Goal: Task Accomplishment & Management: Use online tool/utility

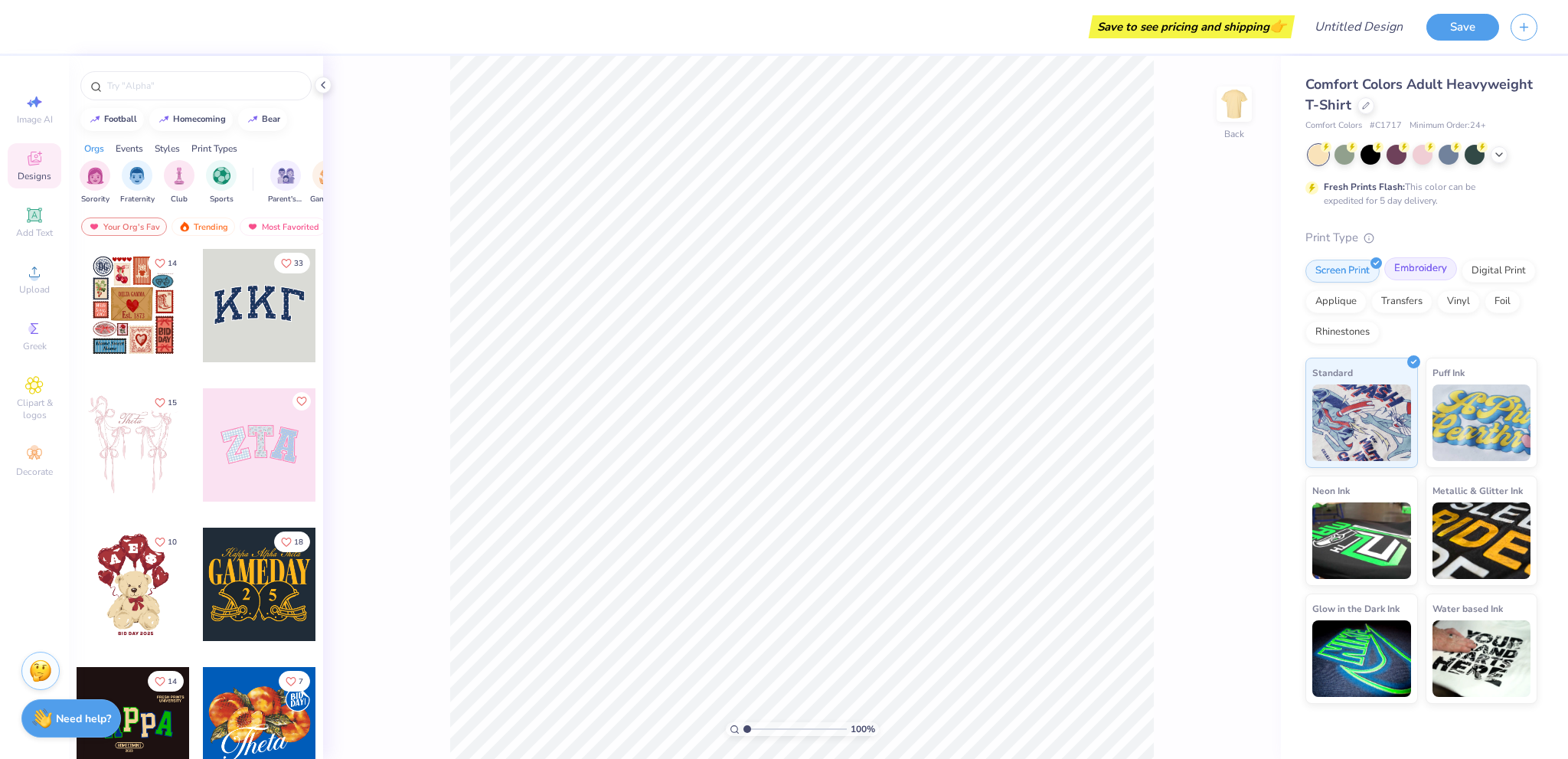
click at [1412, 266] on div "Embroidery" at bounding box center [1421, 269] width 73 height 23
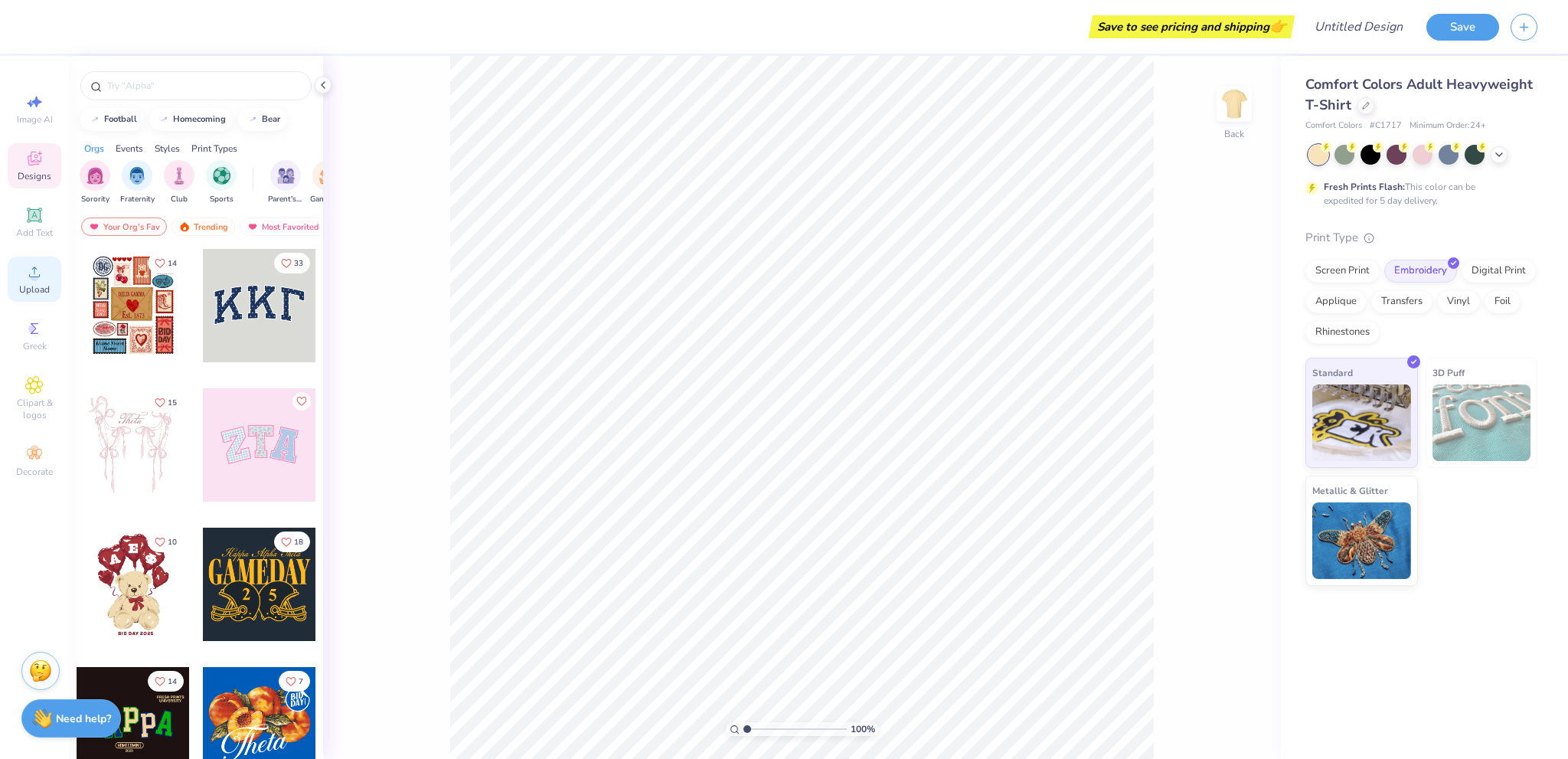
click at [17, 273] on div "Upload" at bounding box center [34, 279] width 53 height 46
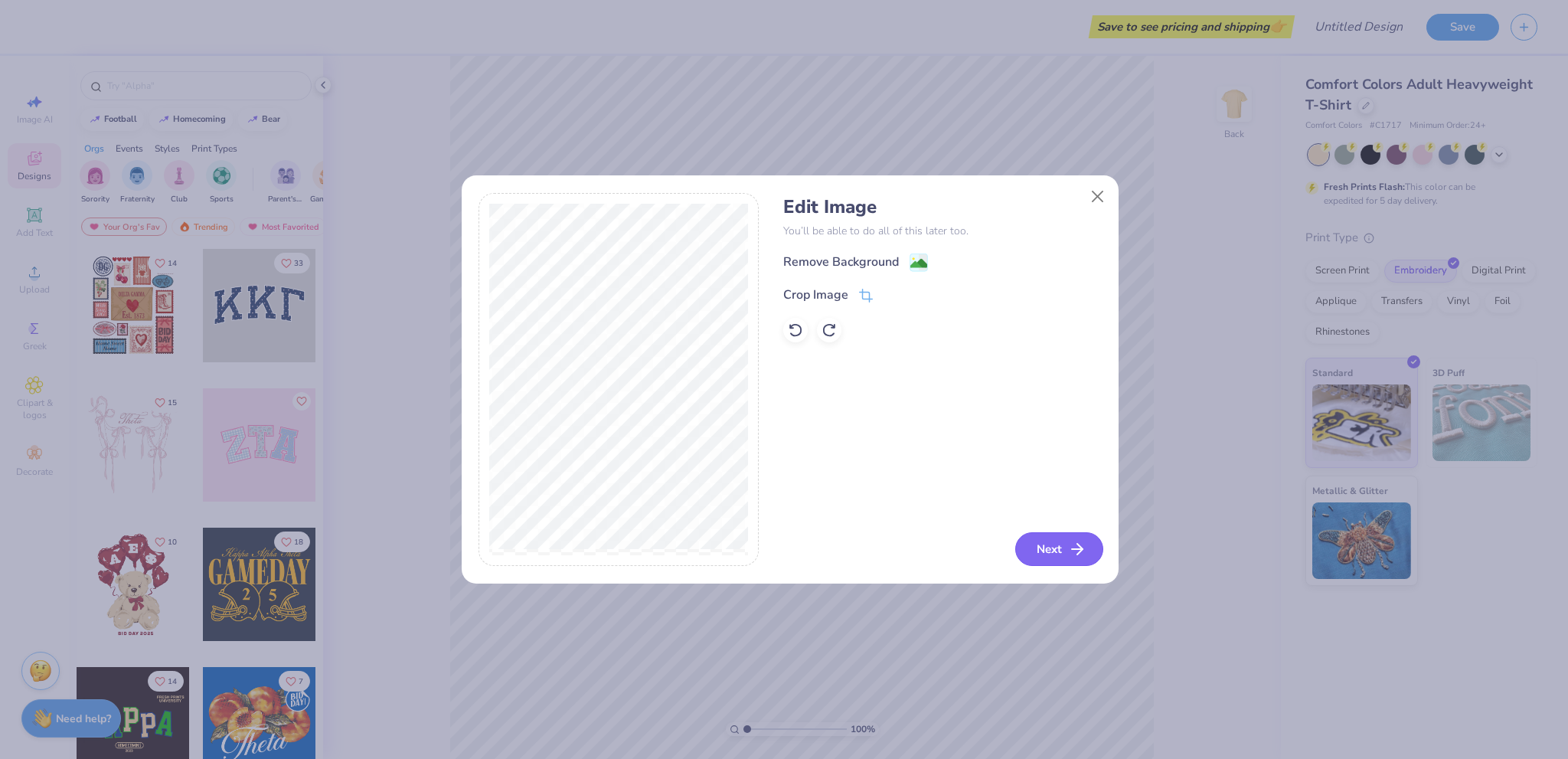
click at [1066, 543] on button "Next" at bounding box center [1059, 550] width 88 height 34
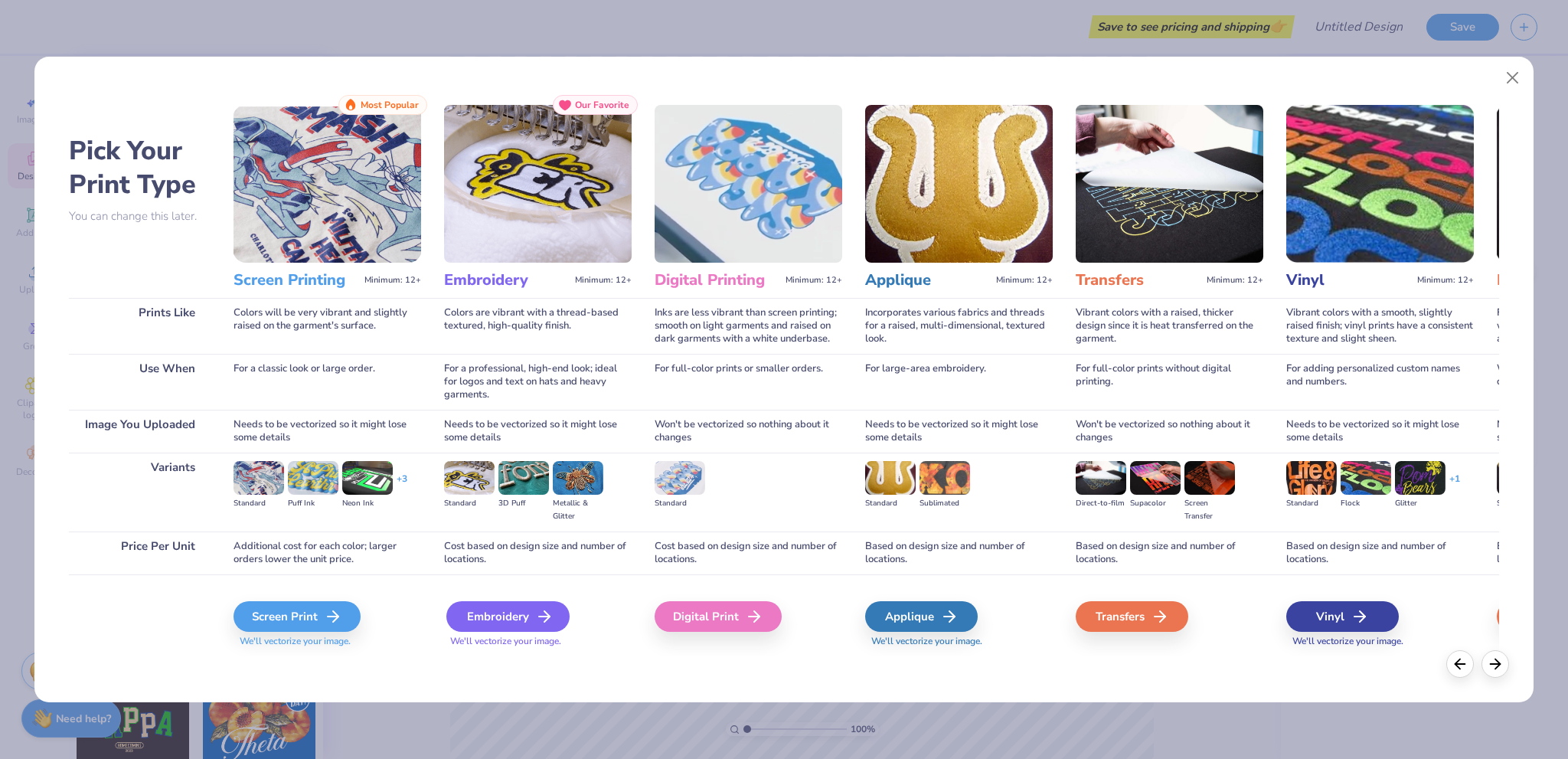
click at [482, 614] on div "Embroidery" at bounding box center [508, 617] width 123 height 31
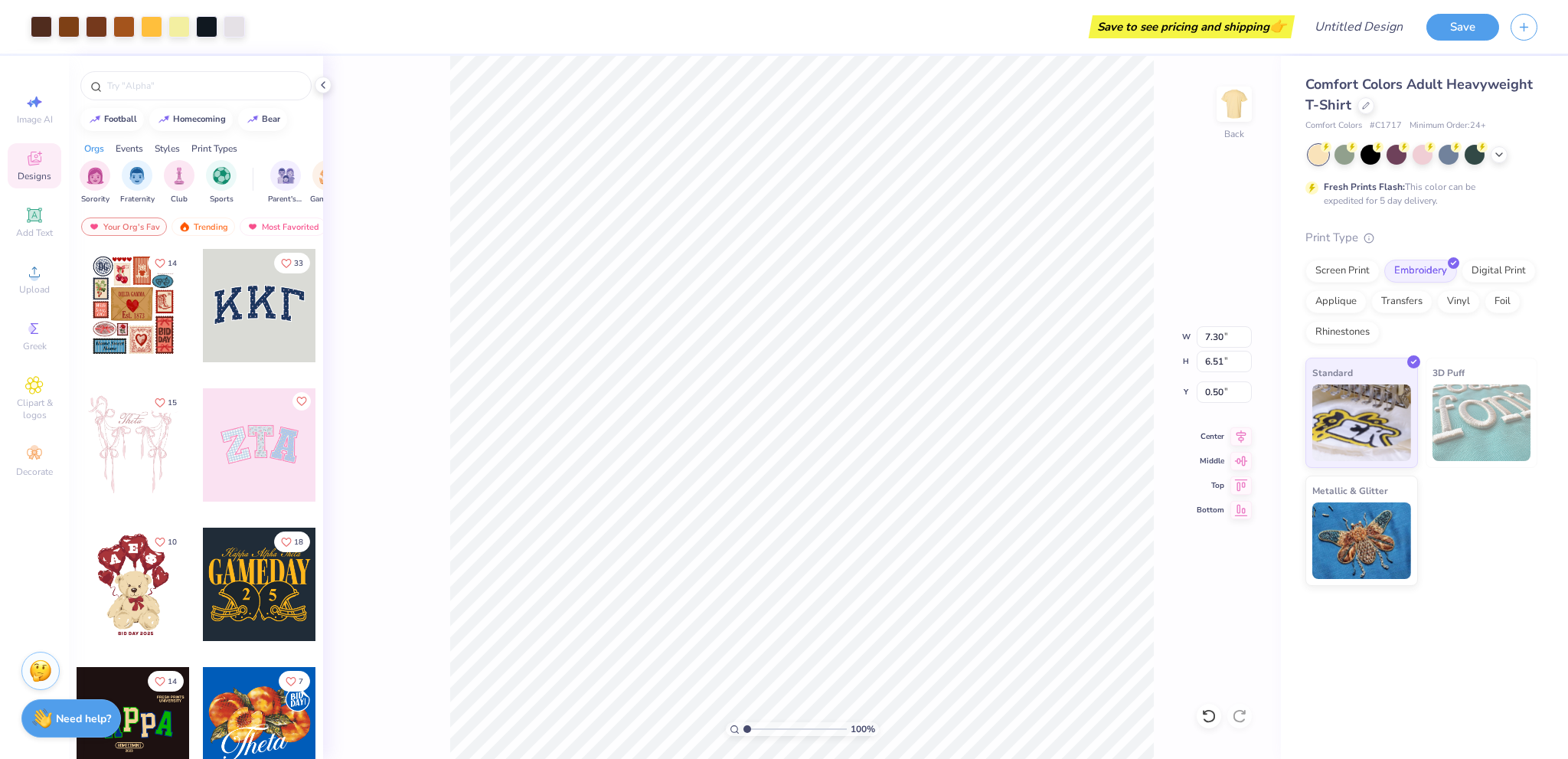
type input "3.00"
drag, startPoint x: 1185, startPoint y: 474, endPoint x: 1154, endPoint y: 476, distance: 31.1
click at [1167, 476] on div "100 % Back W 7.30 7.30 " H 6.51 6.51 " Y 3.00 3.00 " Center Middle Top Bottom" at bounding box center [802, 407] width 958 height 703
click at [1182, 468] on div "100 % Back" at bounding box center [802, 407] width 958 height 703
click at [1214, 463] on div "Middle" at bounding box center [1224, 459] width 55 height 19
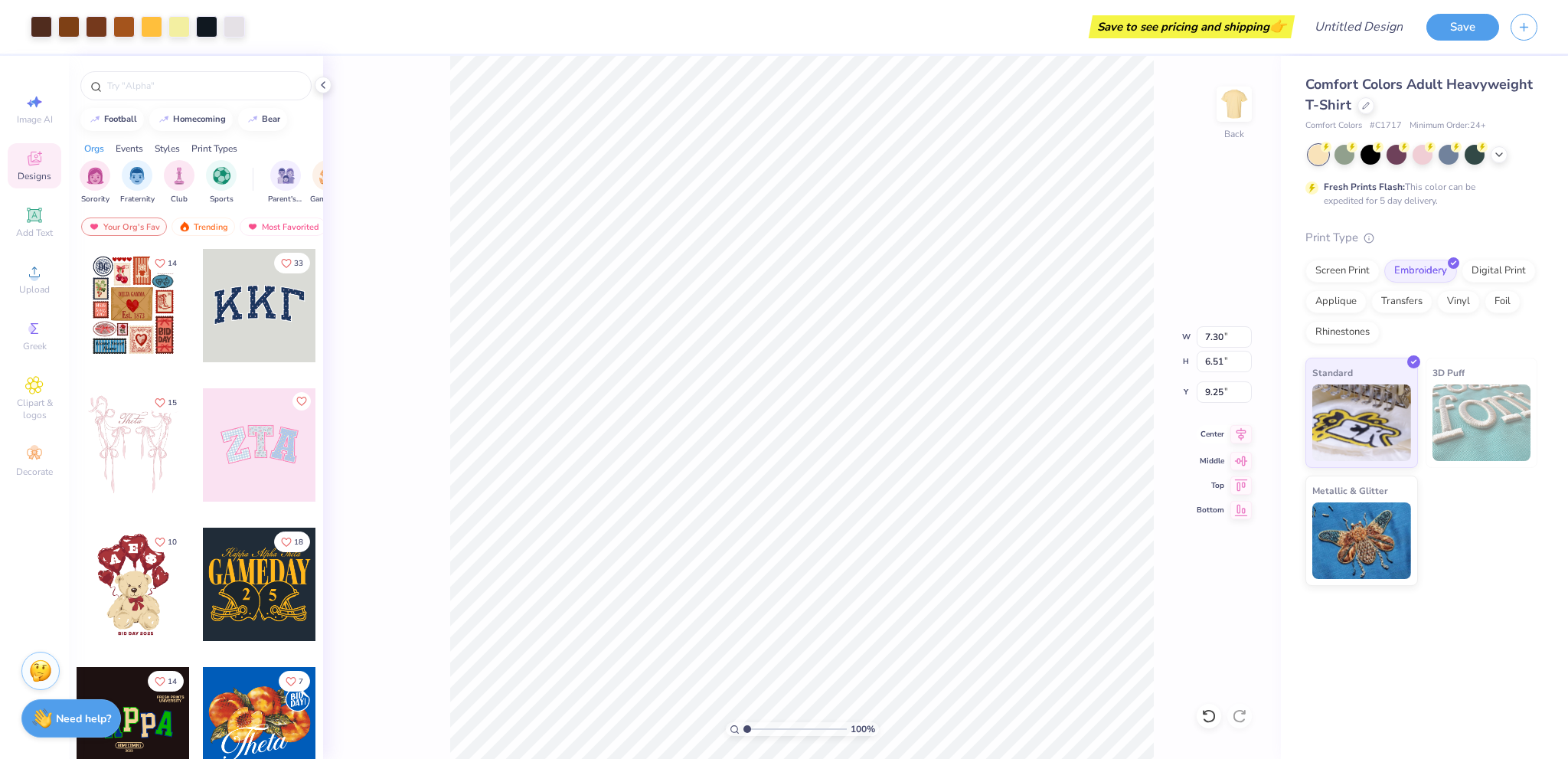
click at [1210, 436] on span "Center" at bounding box center [1211, 435] width 28 height 11
type input "3.58"
click at [1221, 435] on span "Center" at bounding box center [1211, 435] width 28 height 11
type input "3.50"
click at [1334, 274] on div "Screen Print" at bounding box center [1343, 269] width 74 height 23
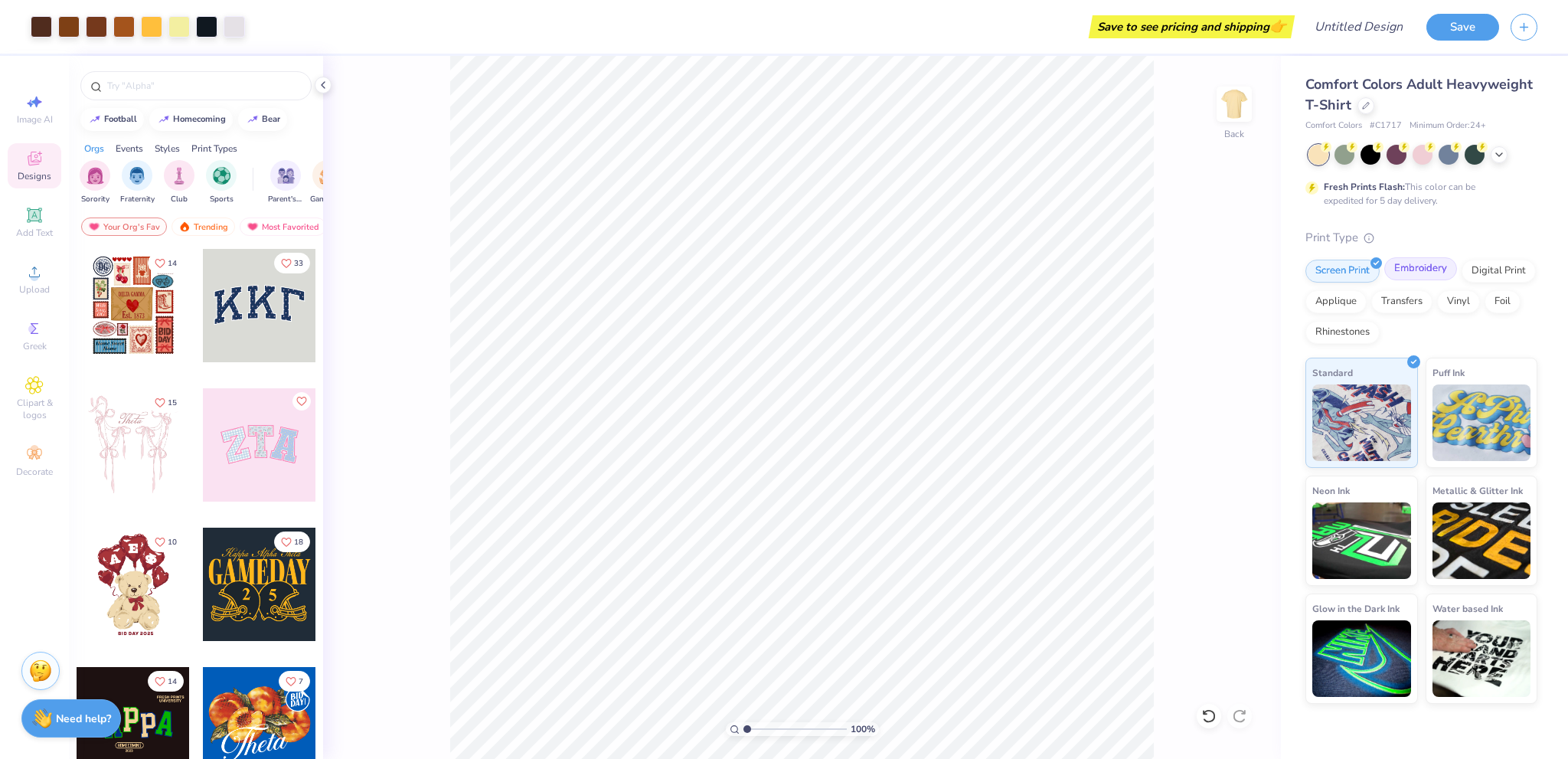
click at [1406, 269] on div "Embroidery" at bounding box center [1421, 269] width 73 height 23
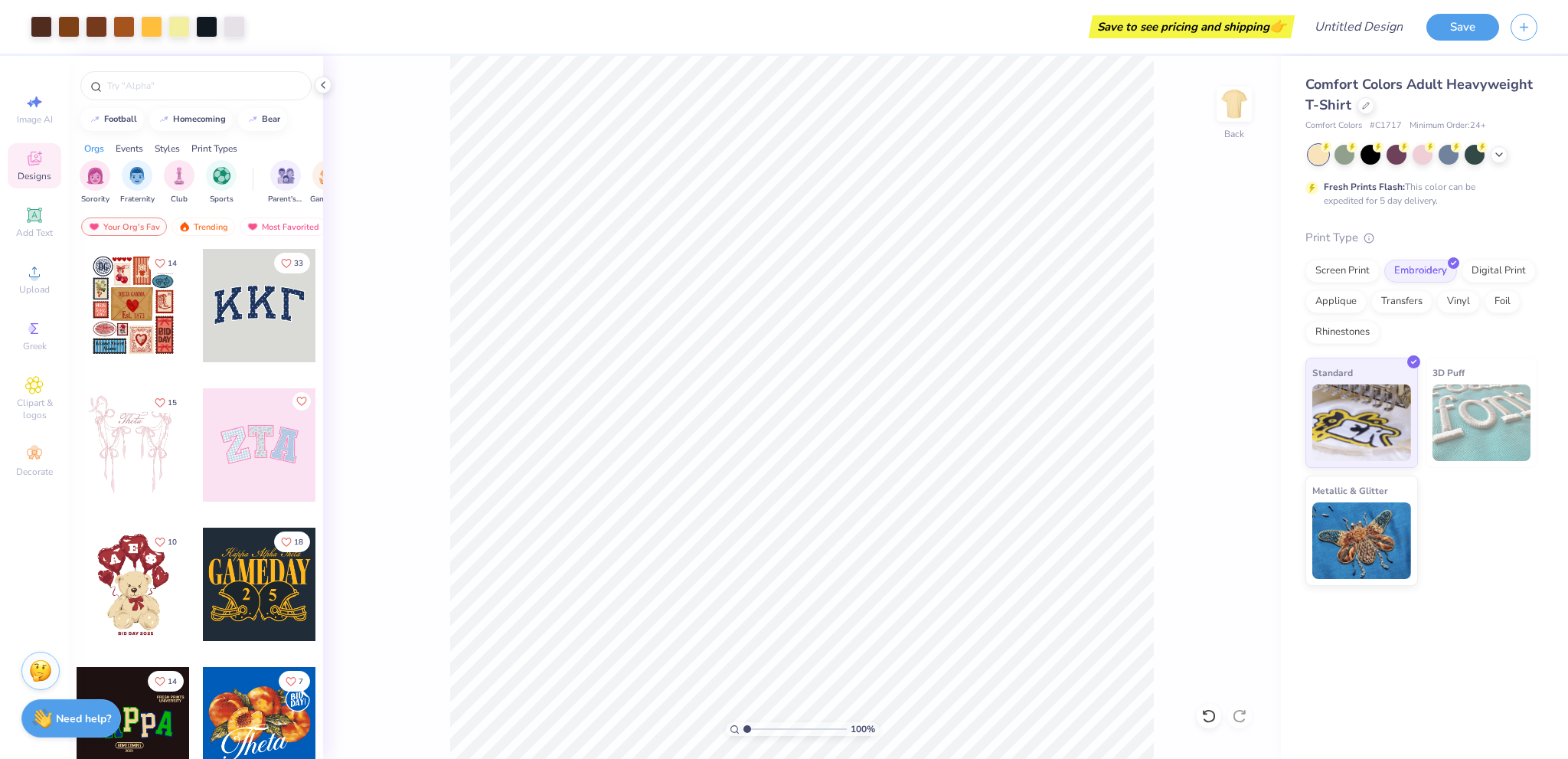
click at [1203, 318] on div "100 % Back" at bounding box center [802, 407] width 958 height 703
click at [41, 291] on span "Upload" at bounding box center [35, 290] width 31 height 12
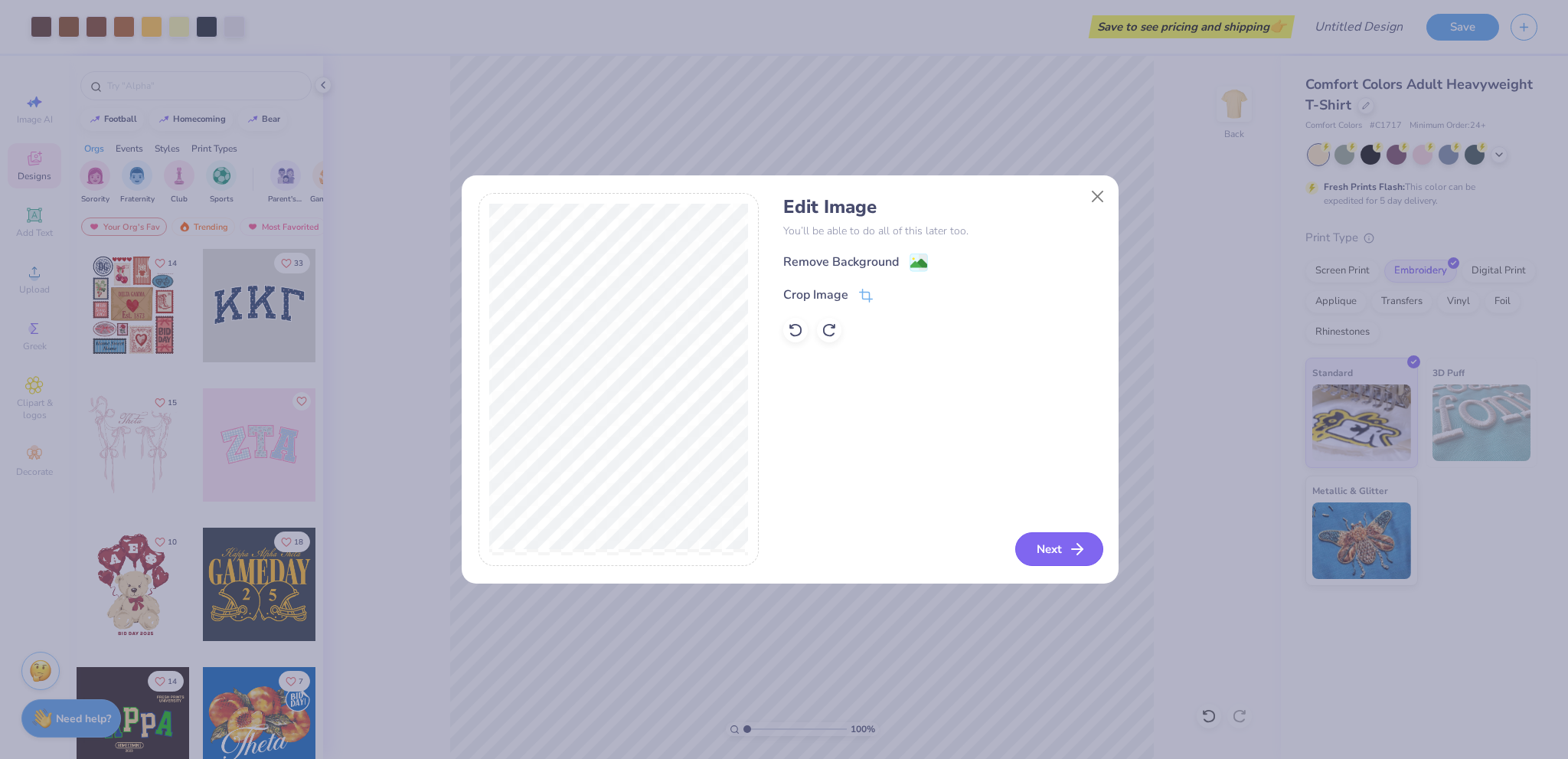
click at [1064, 549] on button "Next" at bounding box center [1059, 550] width 88 height 34
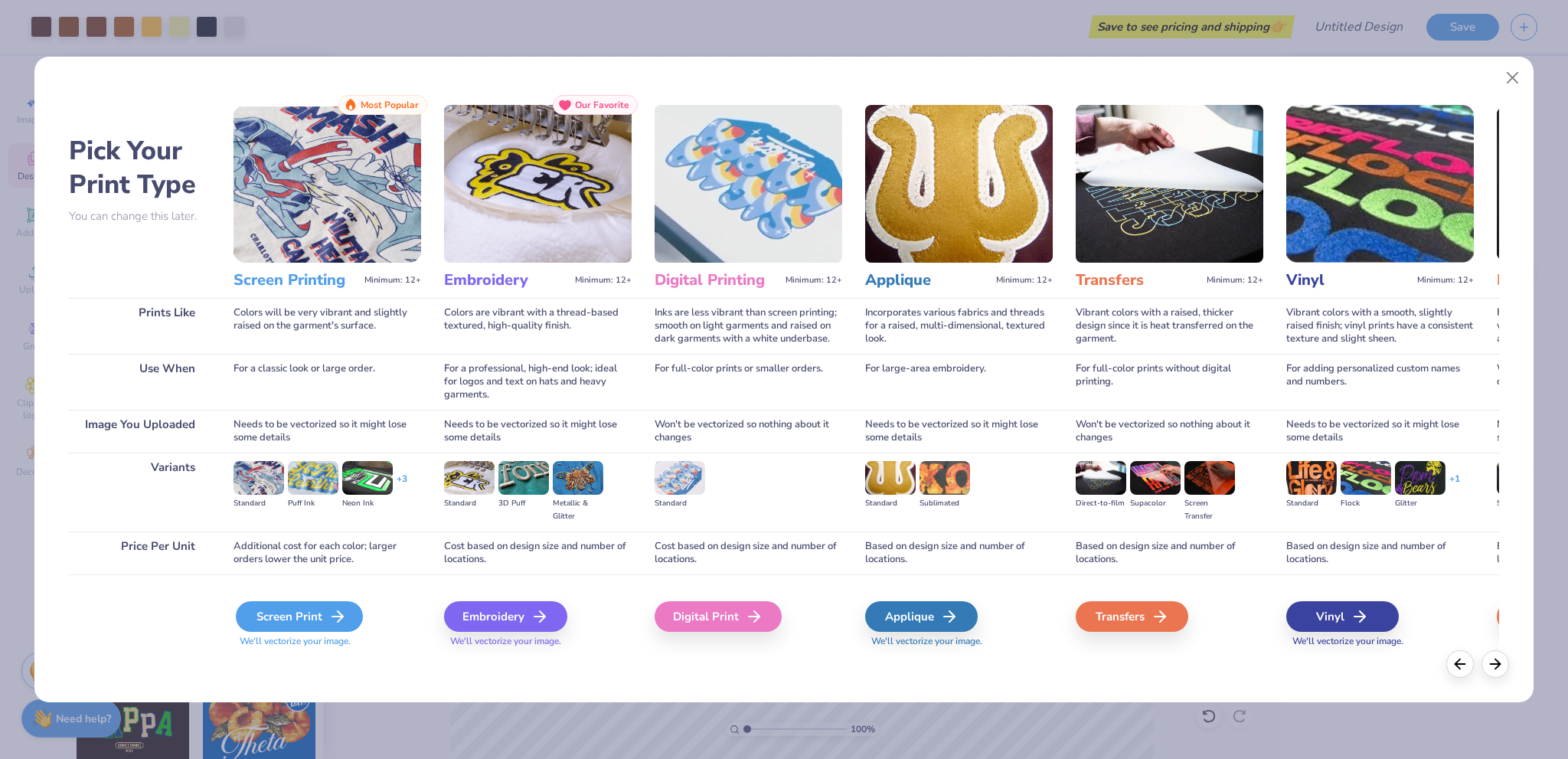
click at [312, 615] on div "Screen Print" at bounding box center [299, 617] width 127 height 31
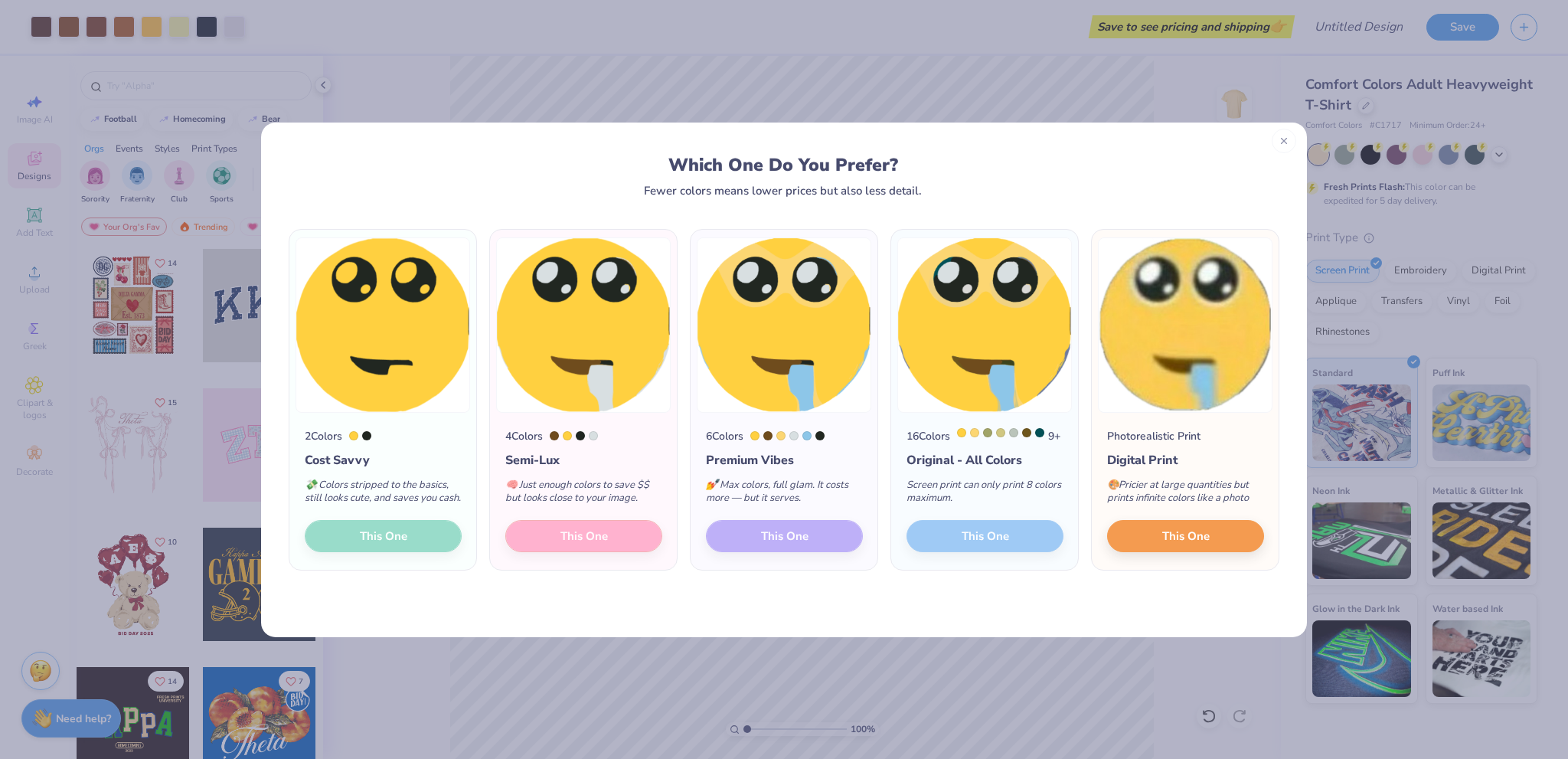
click at [1283, 135] on div at bounding box center [1284, 141] width 25 height 25
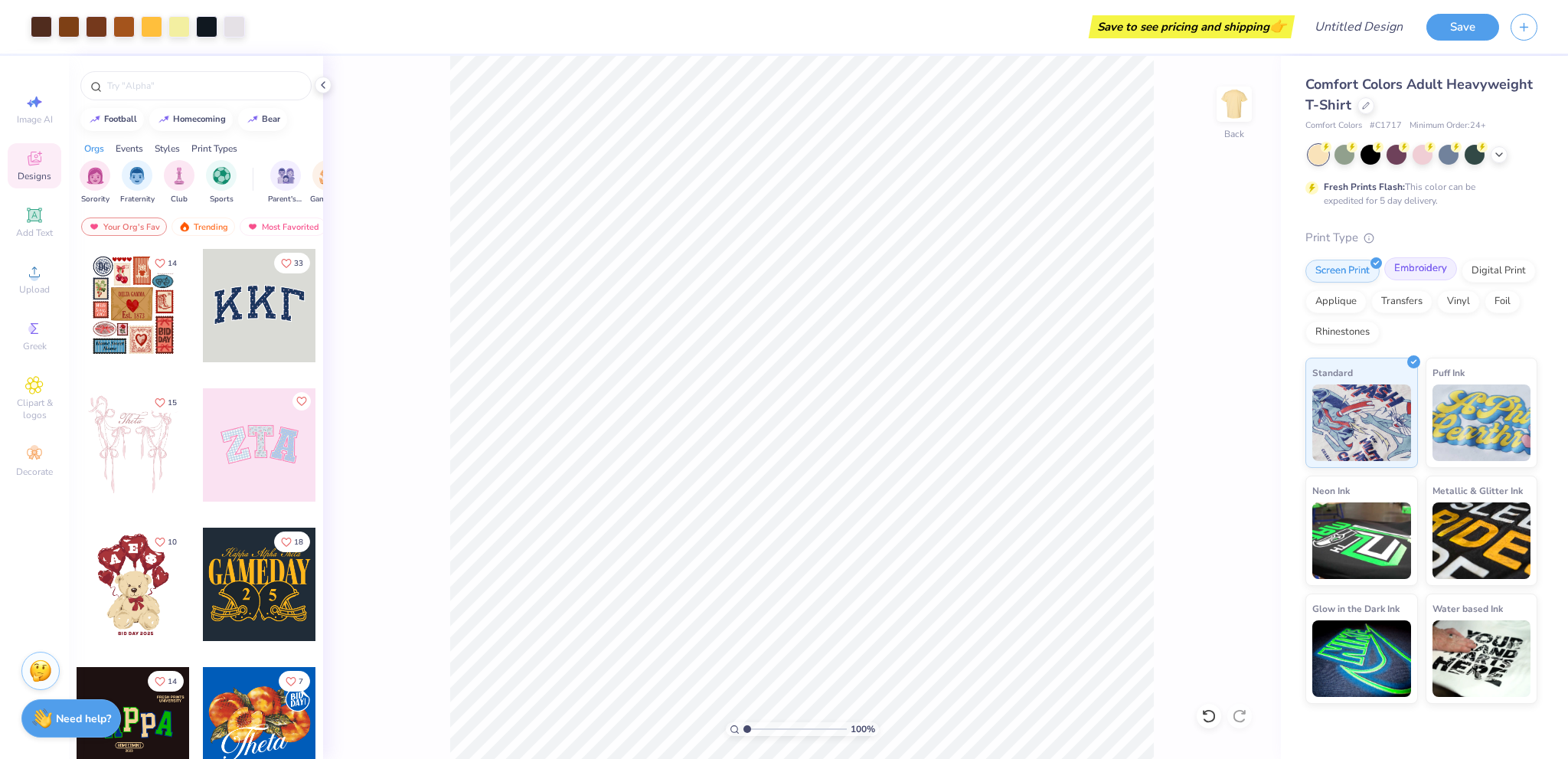
click at [1429, 276] on div "Embroidery" at bounding box center [1421, 269] width 73 height 23
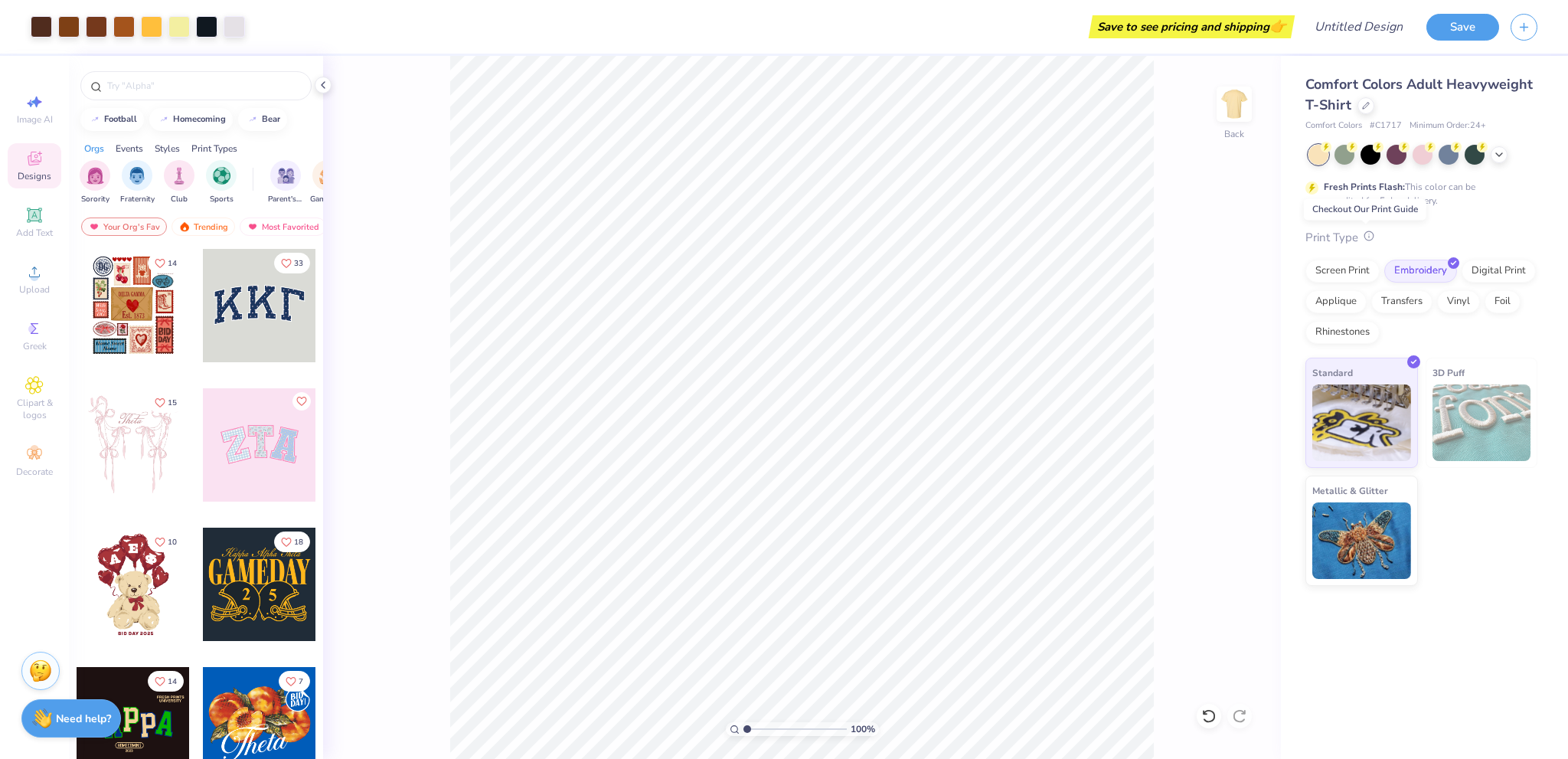
click at [1364, 236] on icon at bounding box center [1369, 236] width 11 height 11
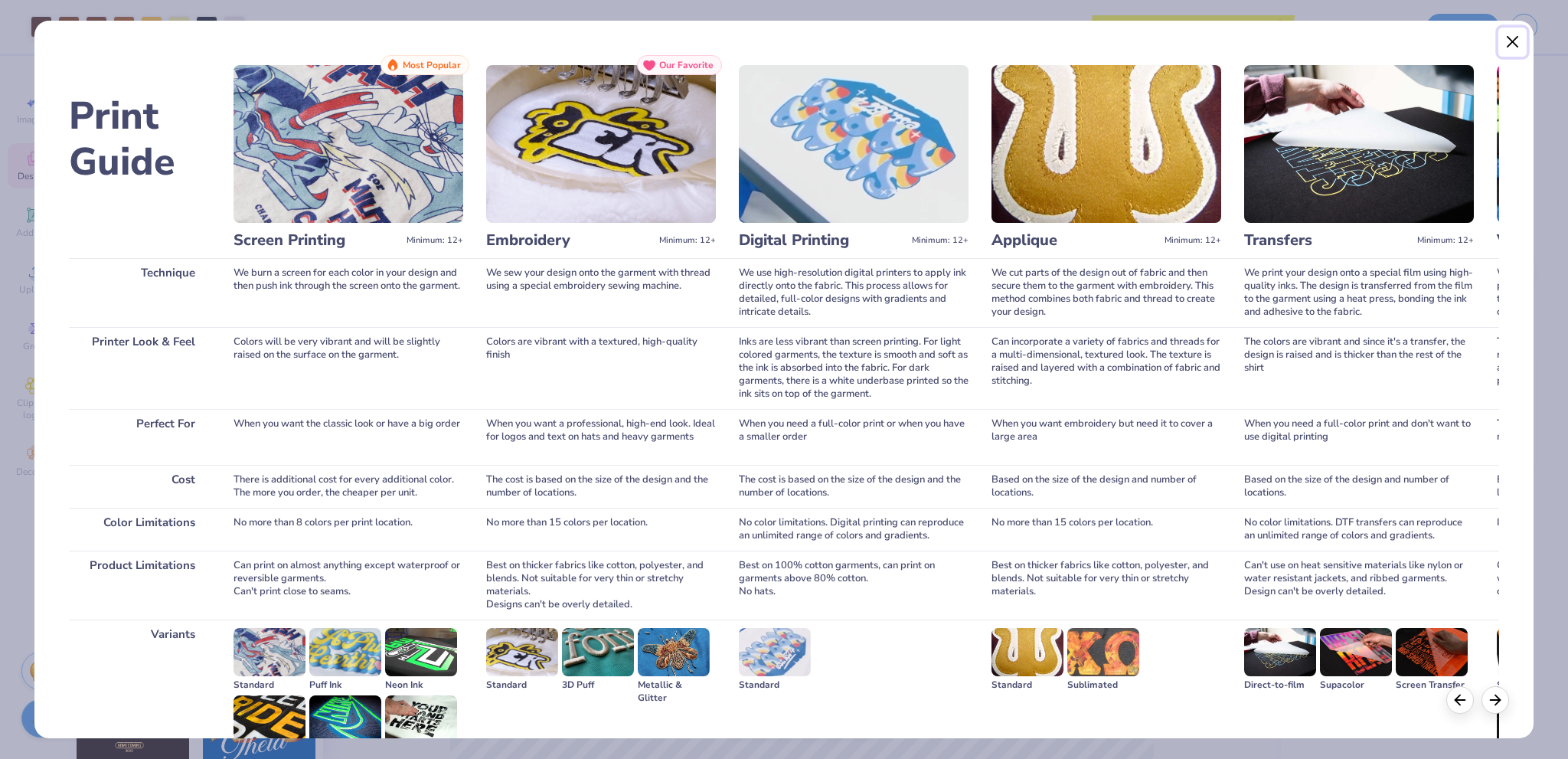
click at [1518, 46] on button "Close" at bounding box center [1513, 42] width 29 height 29
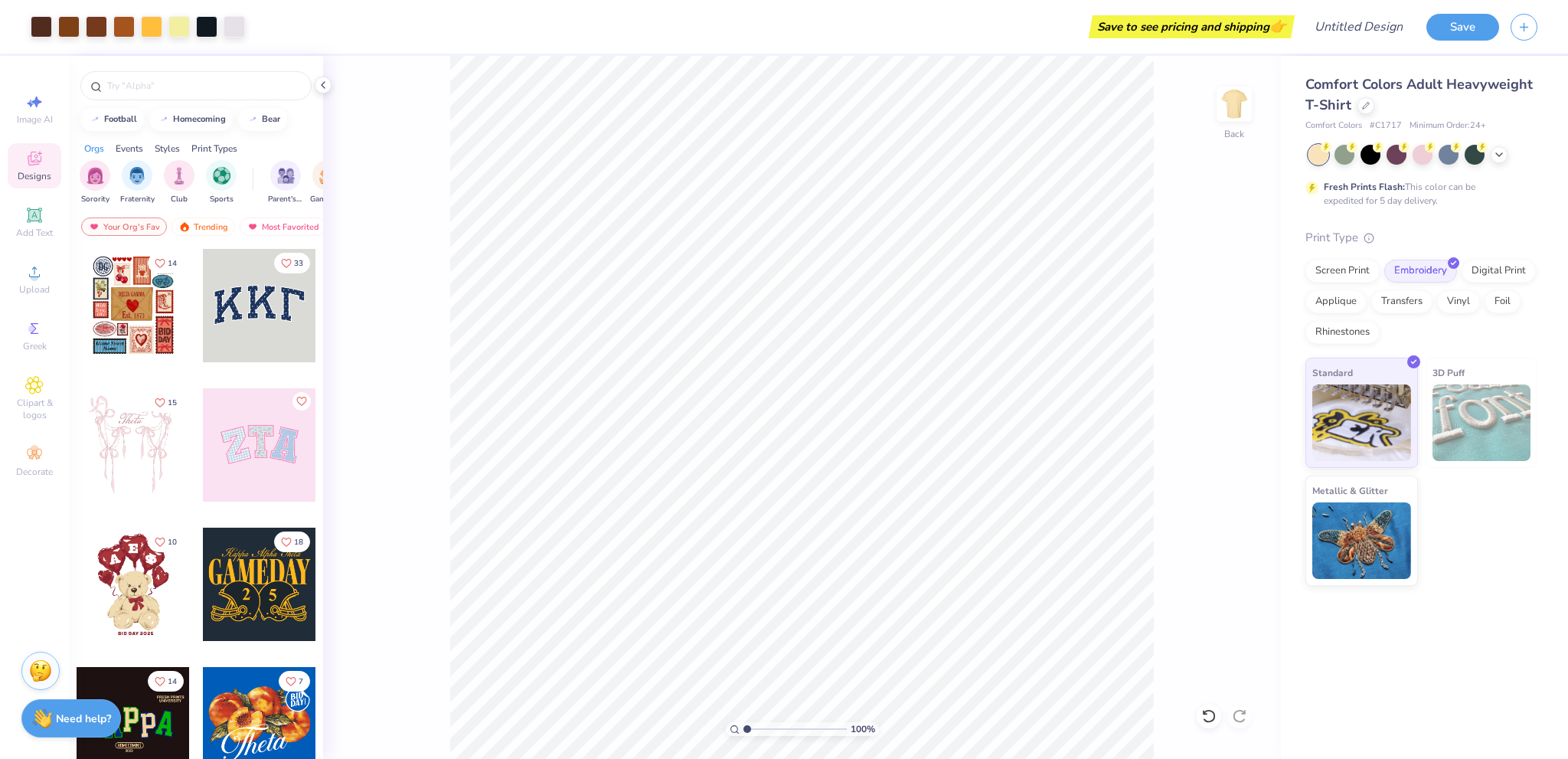
click at [1176, 198] on div "100 % Back" at bounding box center [802, 407] width 958 height 703
click at [1218, 118] on div "100 % Back" at bounding box center [802, 407] width 958 height 703
click at [1222, 116] on img at bounding box center [1234, 103] width 61 height 61
click at [1221, 116] on img at bounding box center [1234, 103] width 61 height 61
click at [1232, 259] on div "100 % Back" at bounding box center [802, 407] width 958 height 703
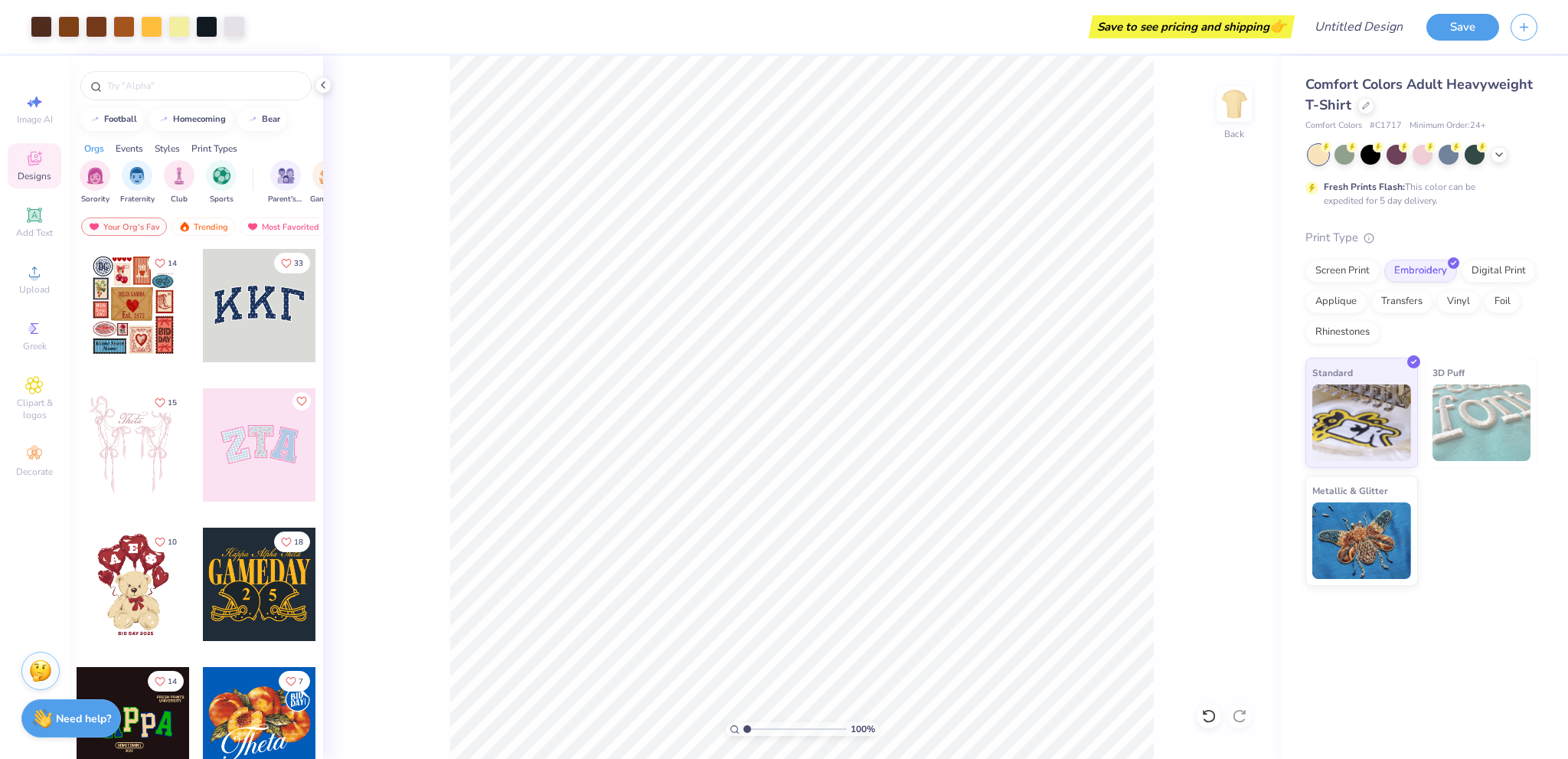
click at [1400, 239] on div "Print Type" at bounding box center [1421, 238] width 232 height 18
click at [28, 290] on span "Upload" at bounding box center [35, 290] width 31 height 12
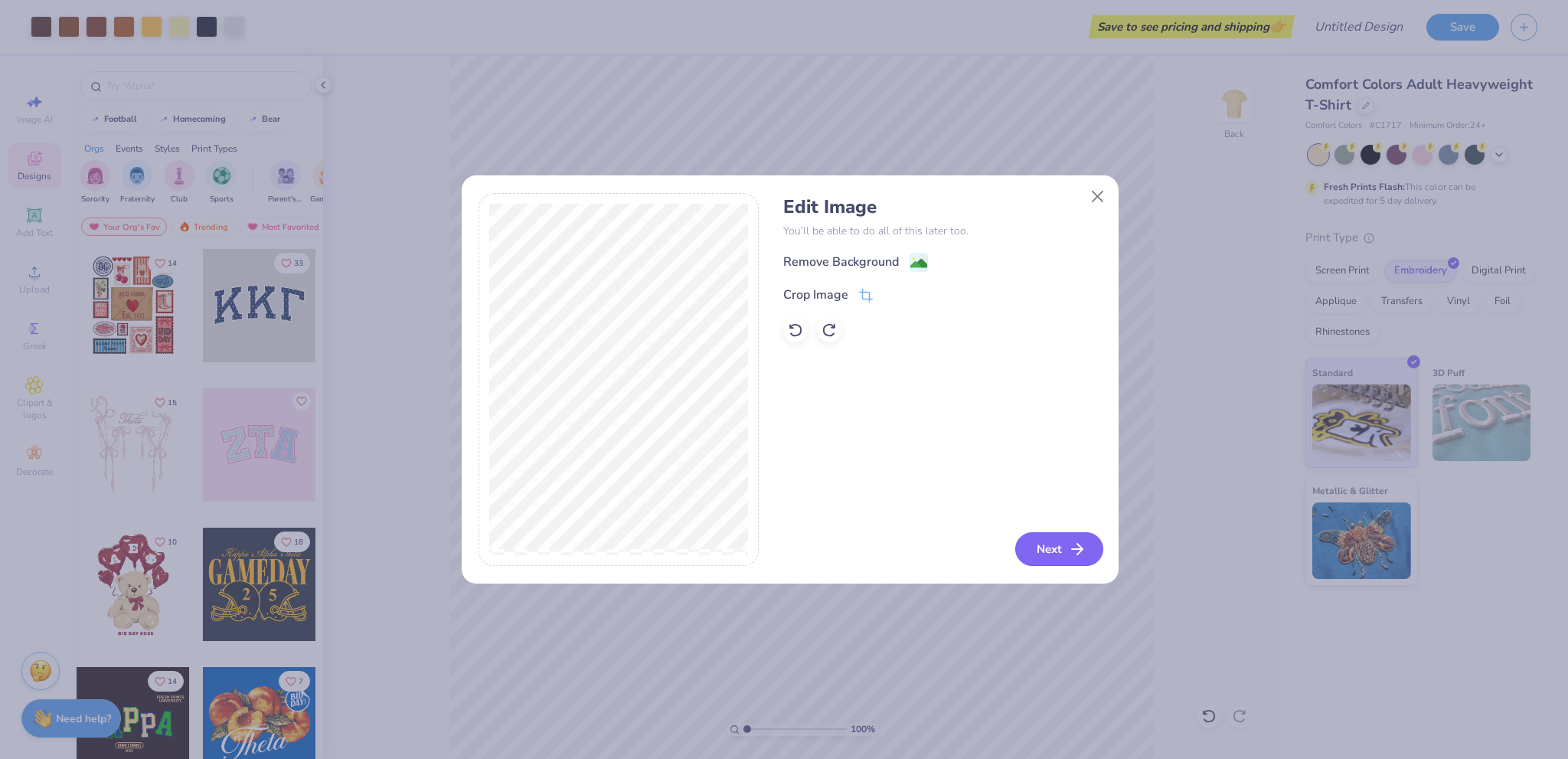
click at [1039, 538] on button "Next" at bounding box center [1059, 550] width 88 height 34
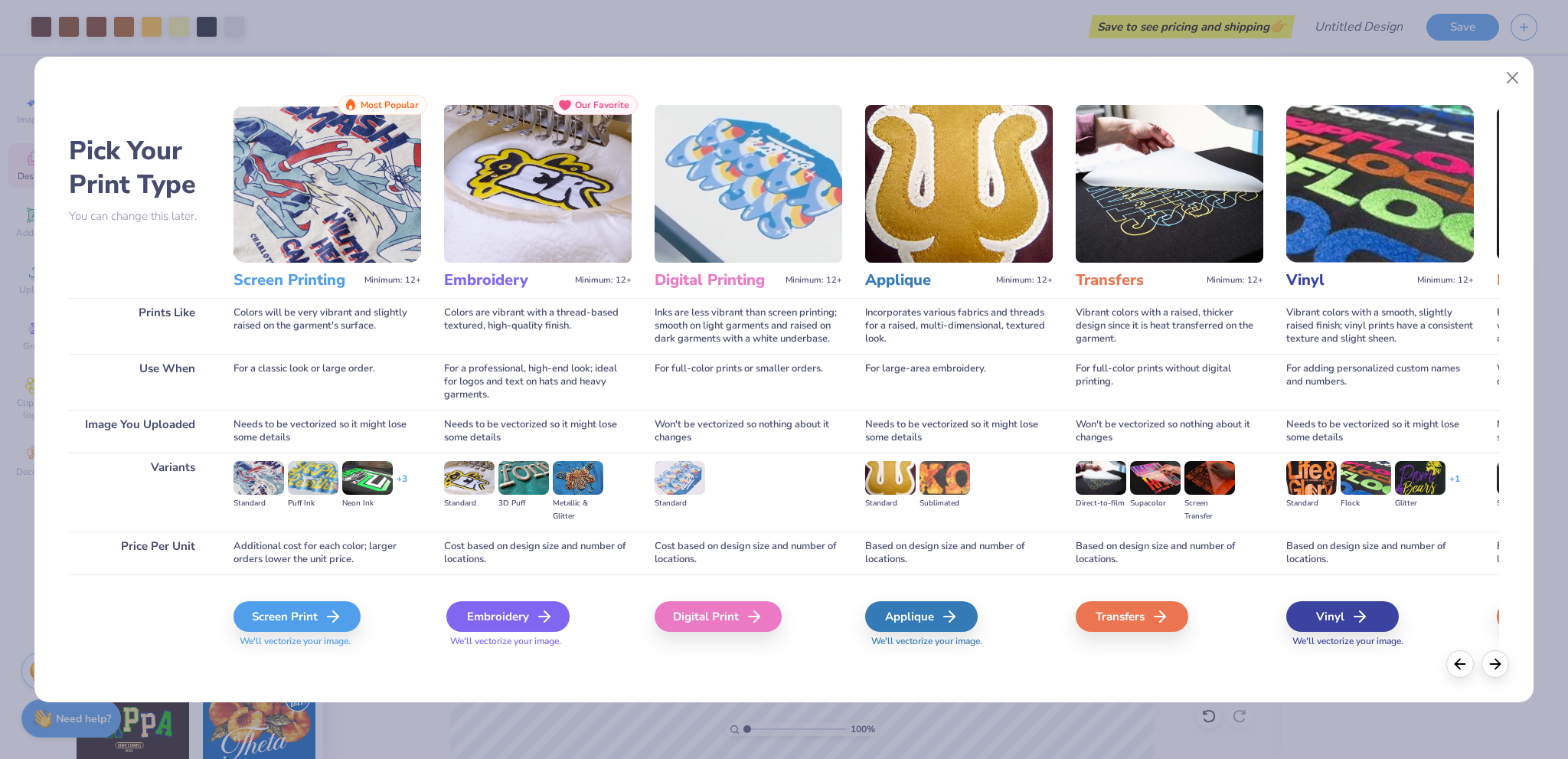
click at [479, 621] on div "Embroidery" at bounding box center [508, 617] width 123 height 31
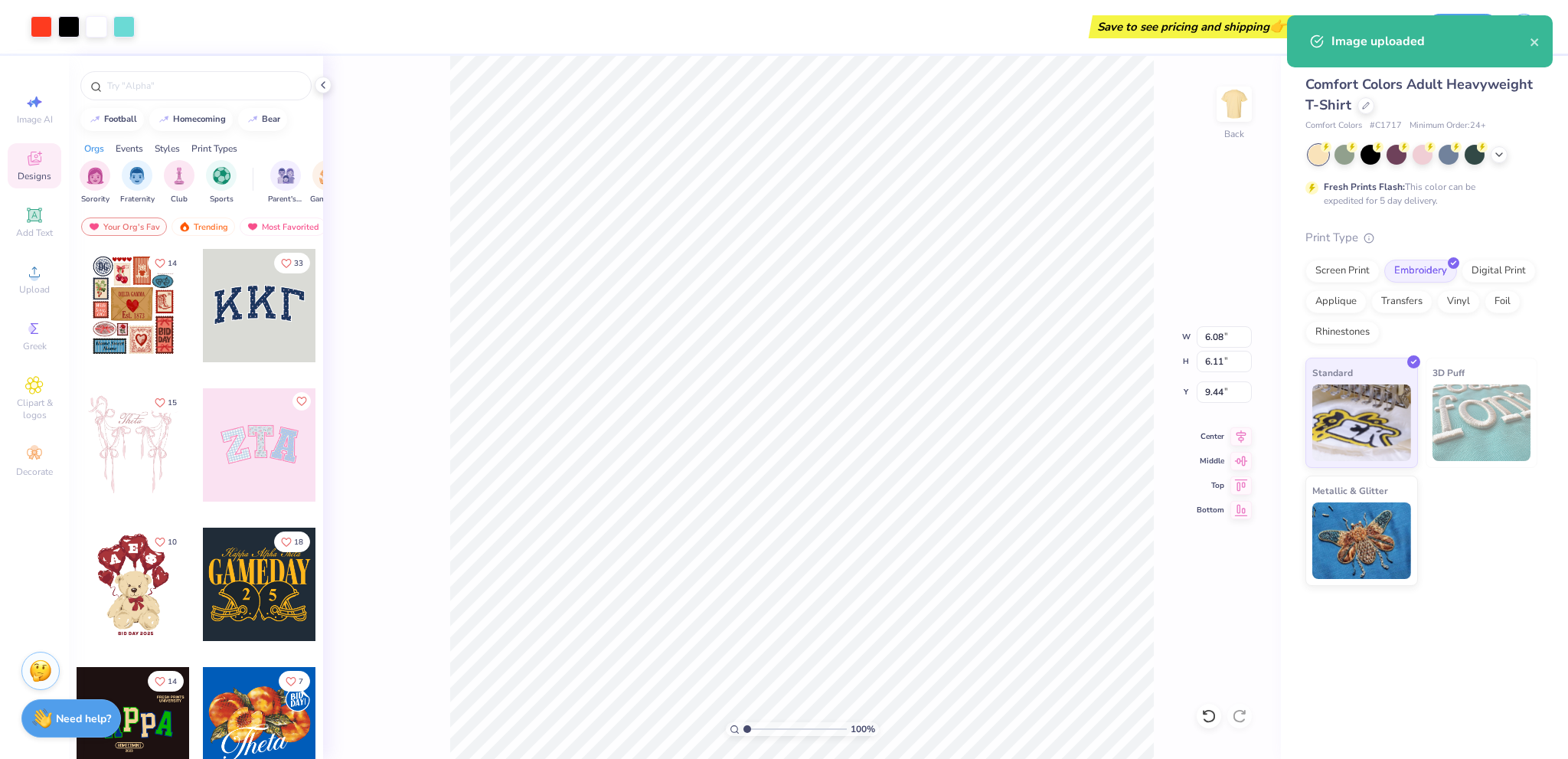
type input "11.54"
type input "11.96"
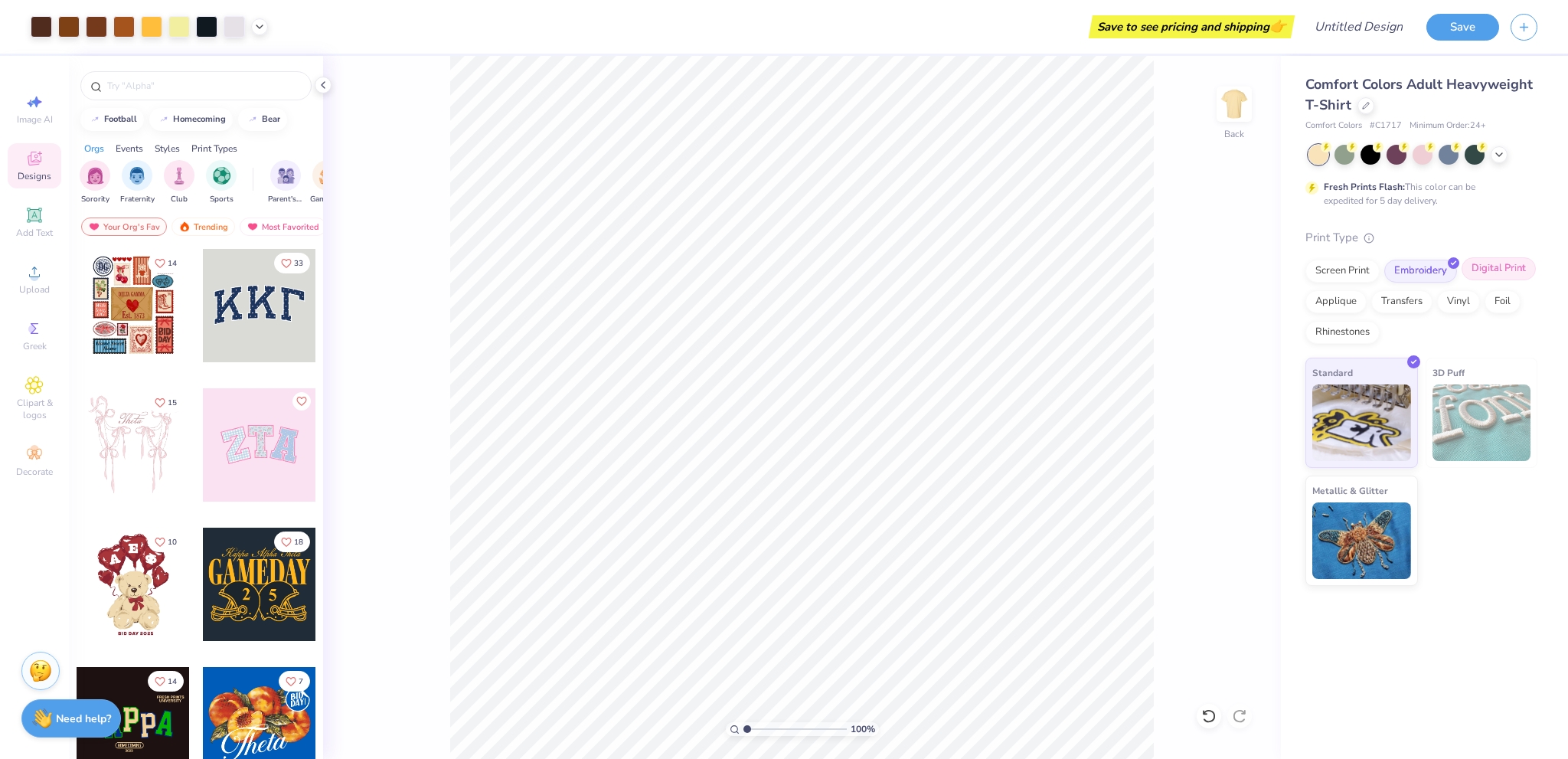
click at [1493, 269] on div "Digital Print" at bounding box center [1499, 269] width 74 height 23
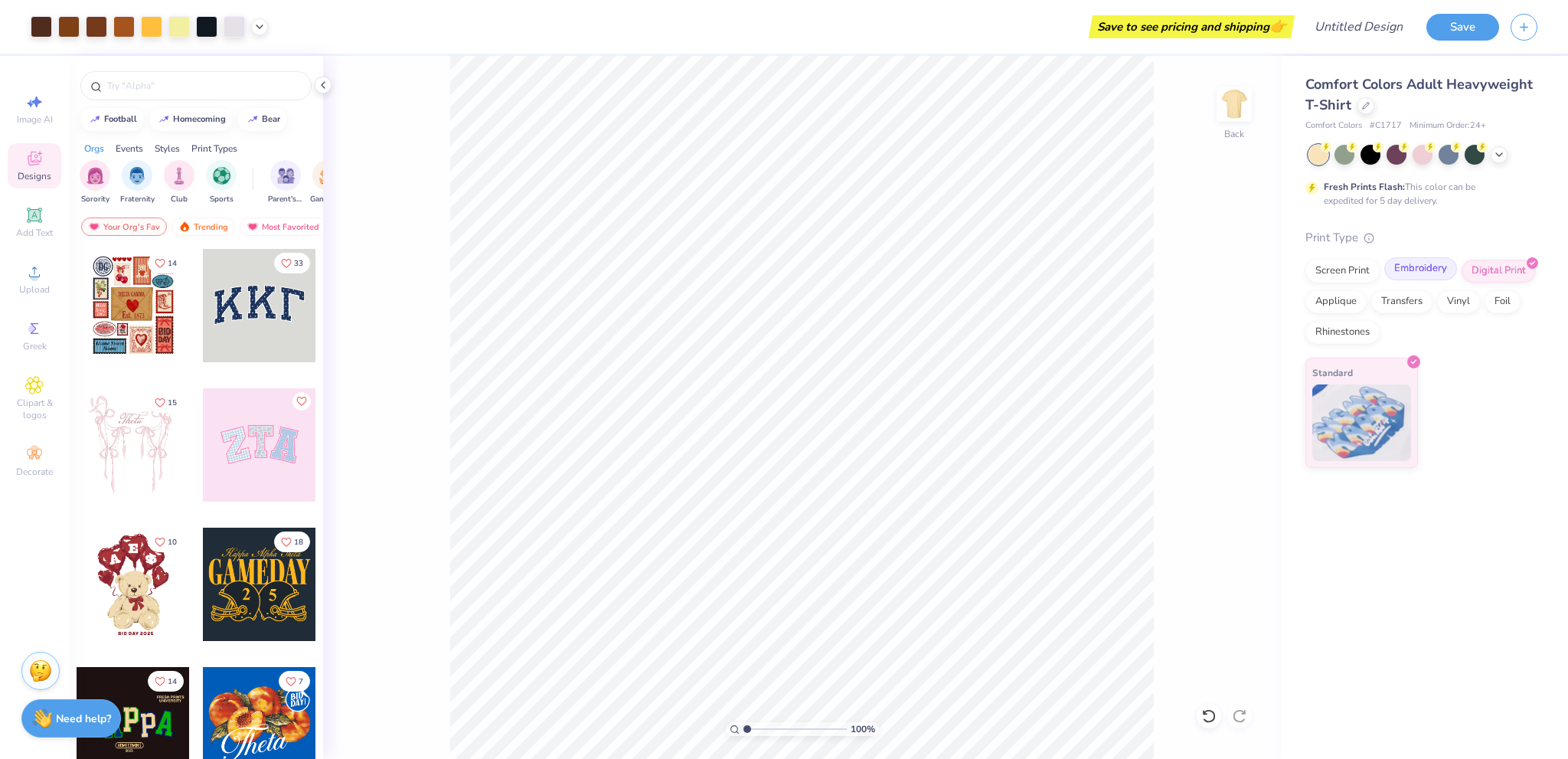
click at [1423, 272] on div "Embroidery" at bounding box center [1421, 269] width 73 height 23
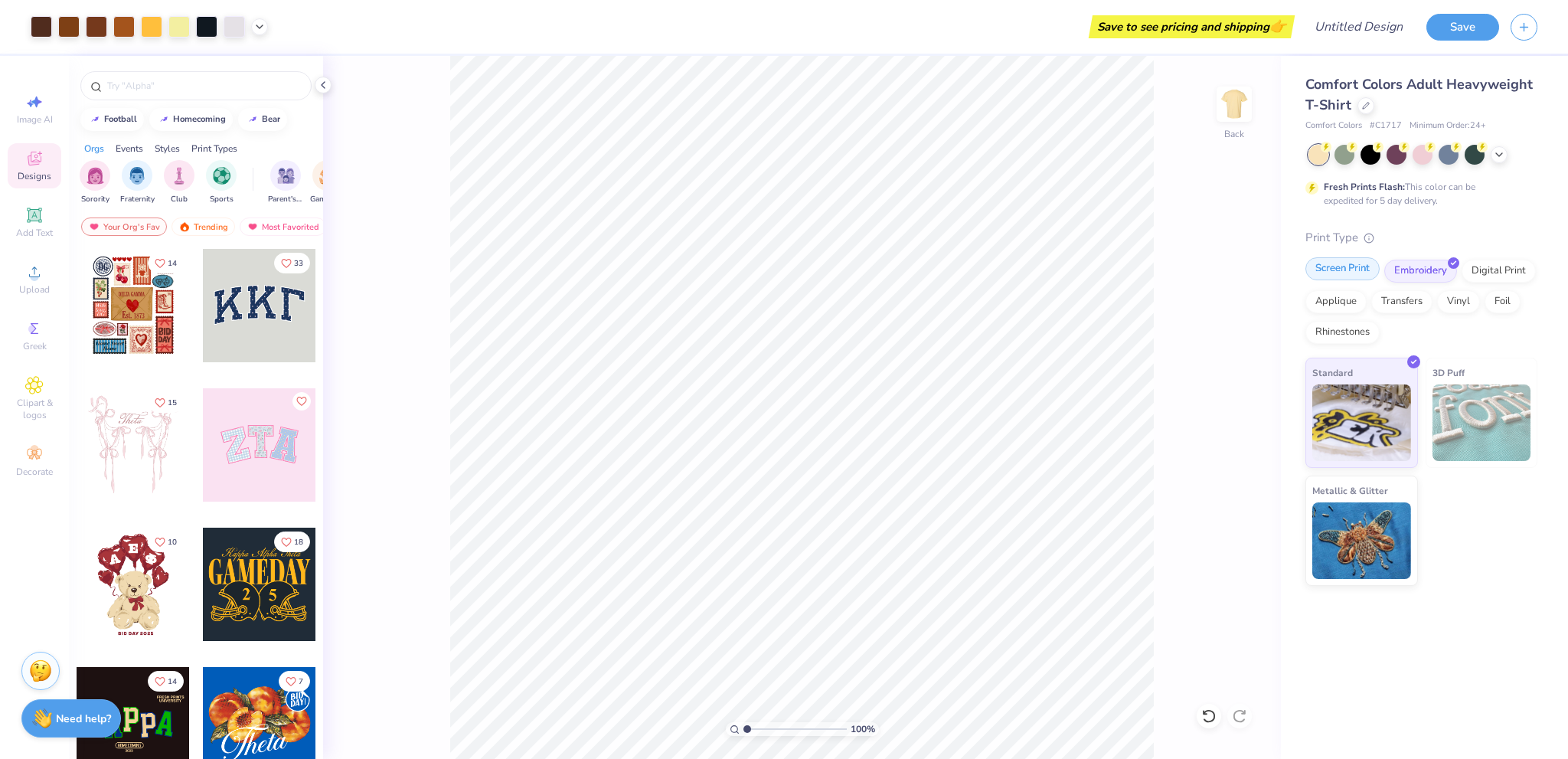
click at [1353, 265] on div "Screen Print" at bounding box center [1343, 269] width 74 height 23
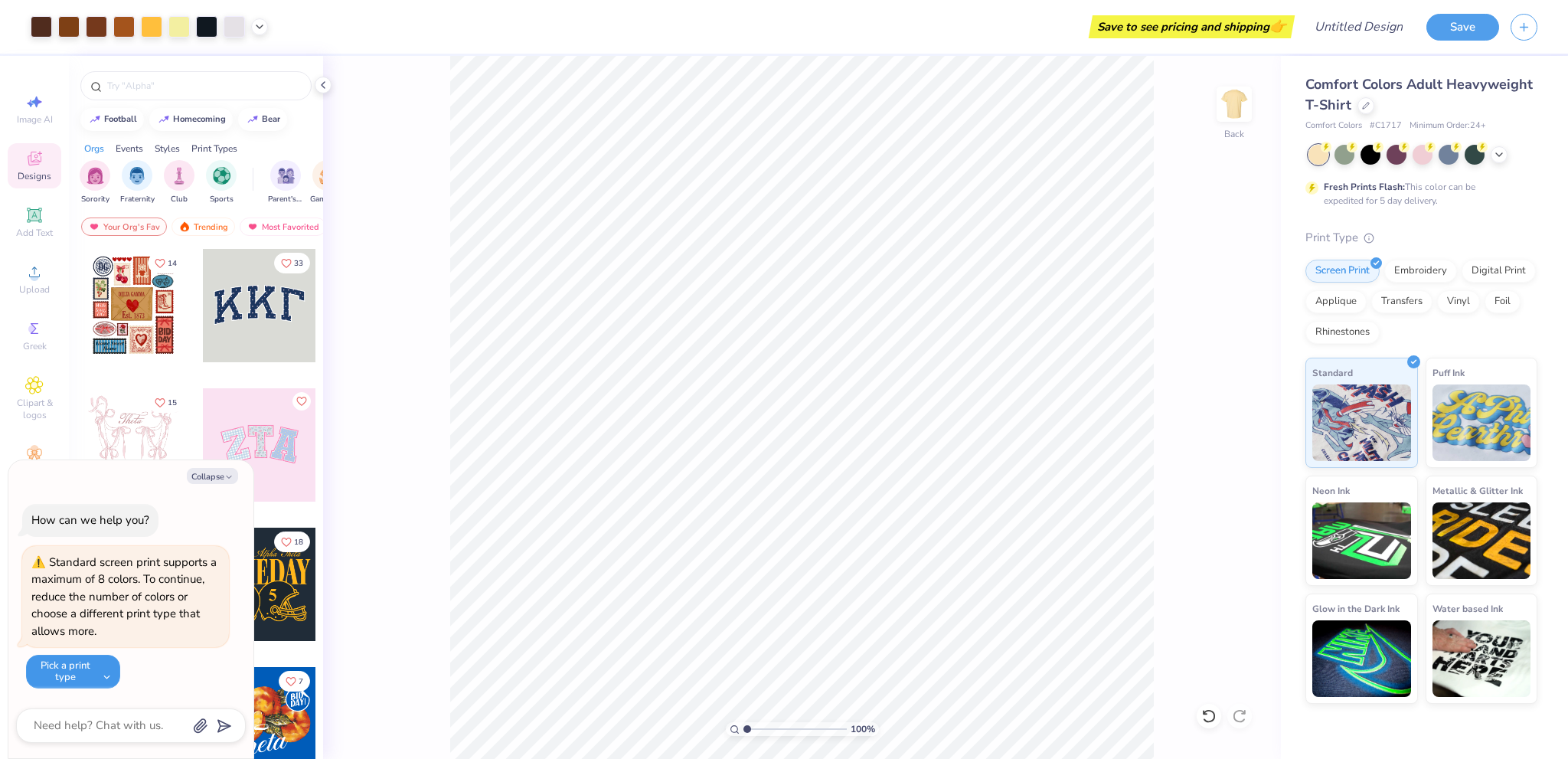
click at [111, 676] on button "Pick a print type" at bounding box center [73, 672] width 94 height 34
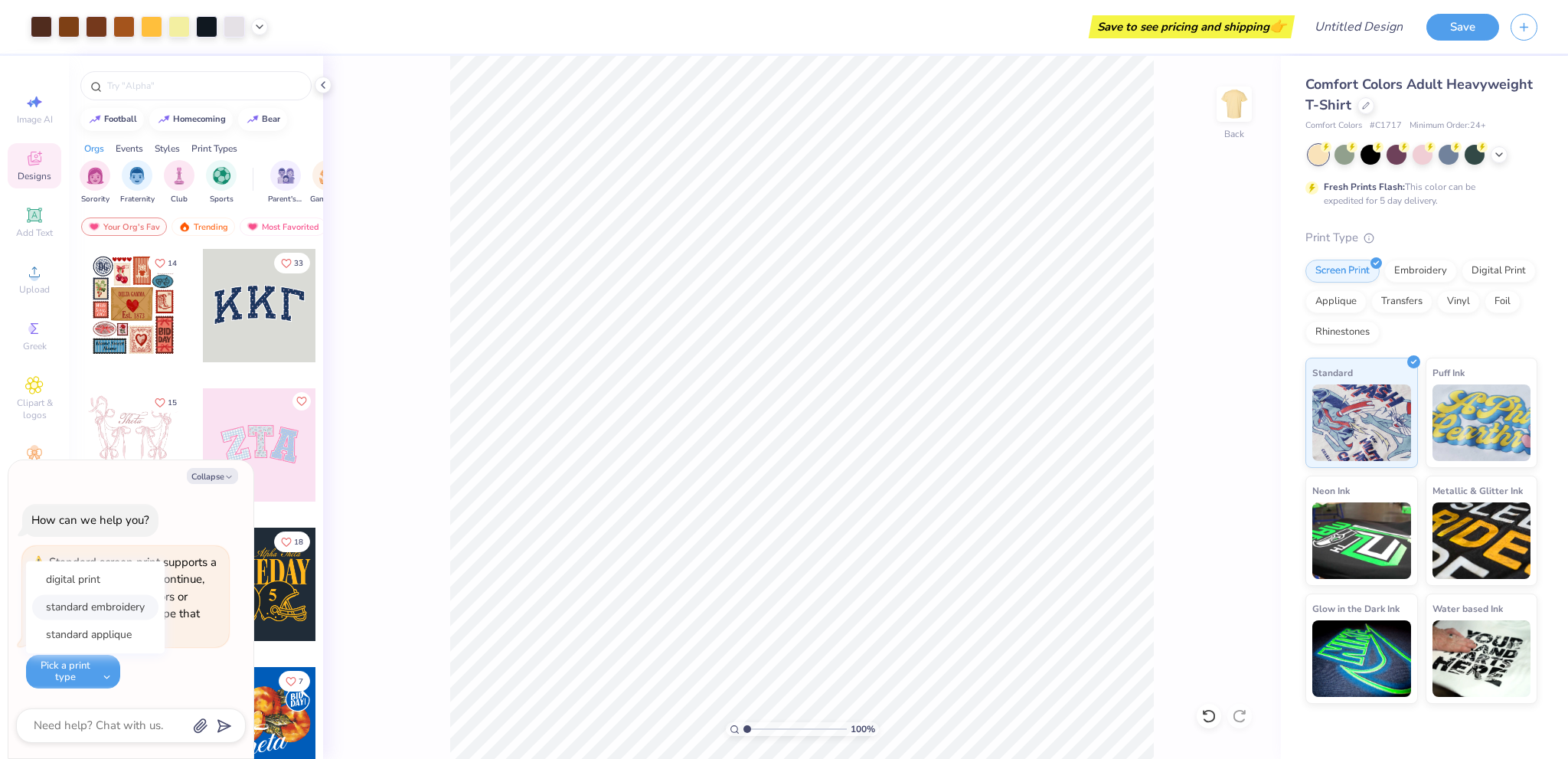
click at [128, 612] on button "standard embroidery" at bounding box center [96, 607] width 127 height 25
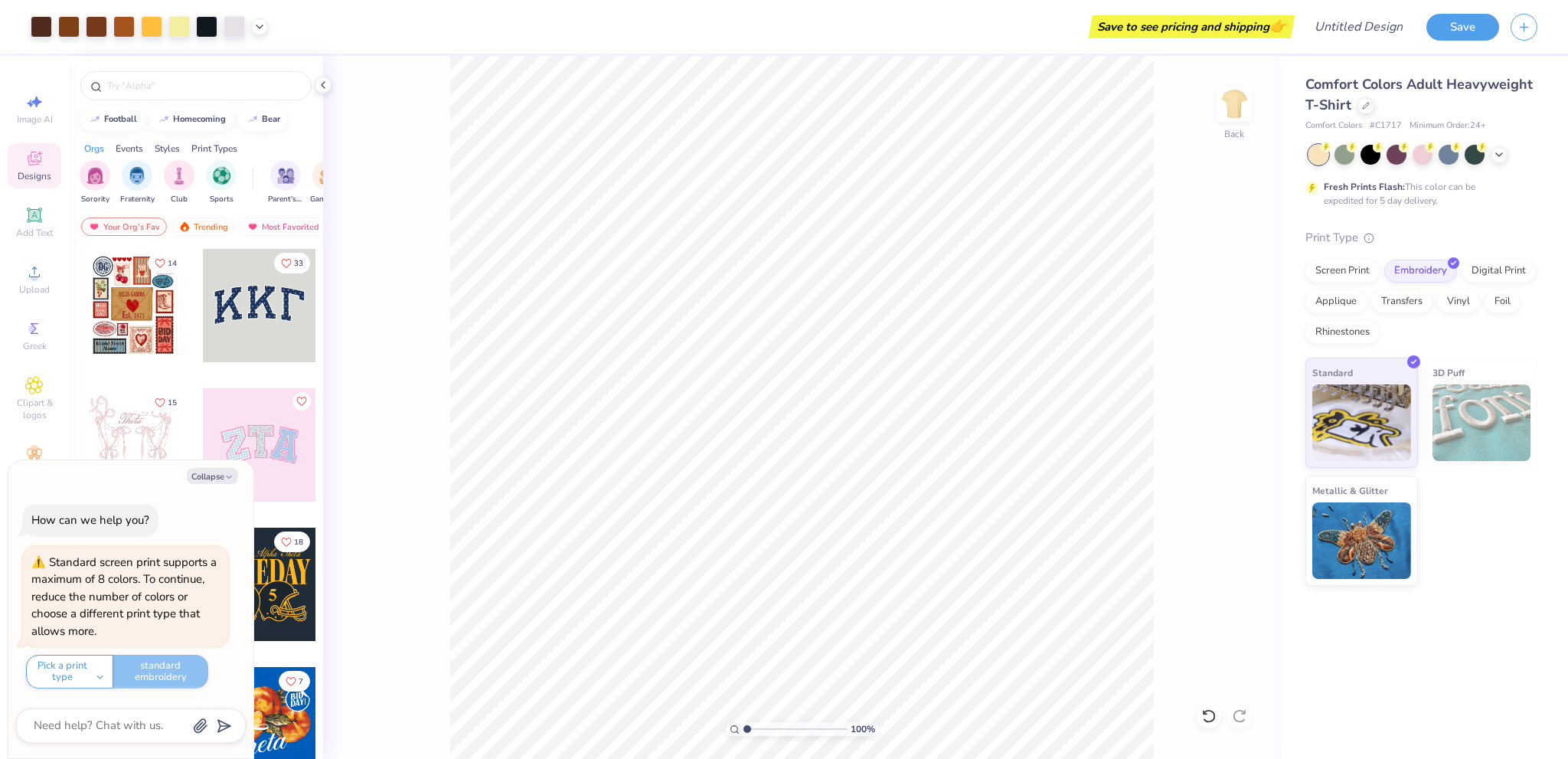
click at [228, 671] on div "Pick a print type digital print standard embroidery standard applique standard …" at bounding box center [127, 672] width 203 height 34
click at [228, 483] on button "Collapse" at bounding box center [212, 476] width 51 height 16
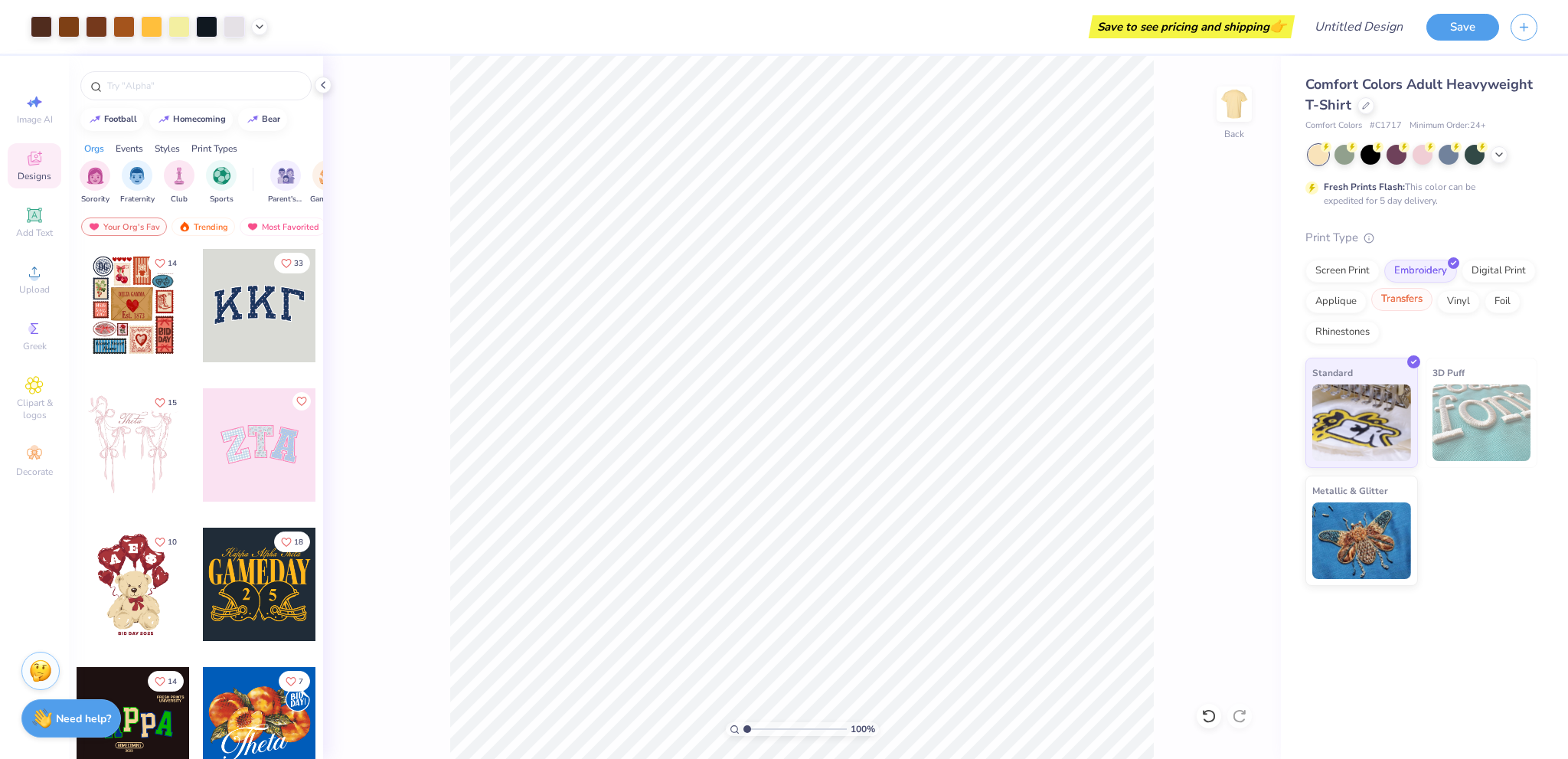
click at [1378, 296] on div "Transfers" at bounding box center [1401, 300] width 61 height 23
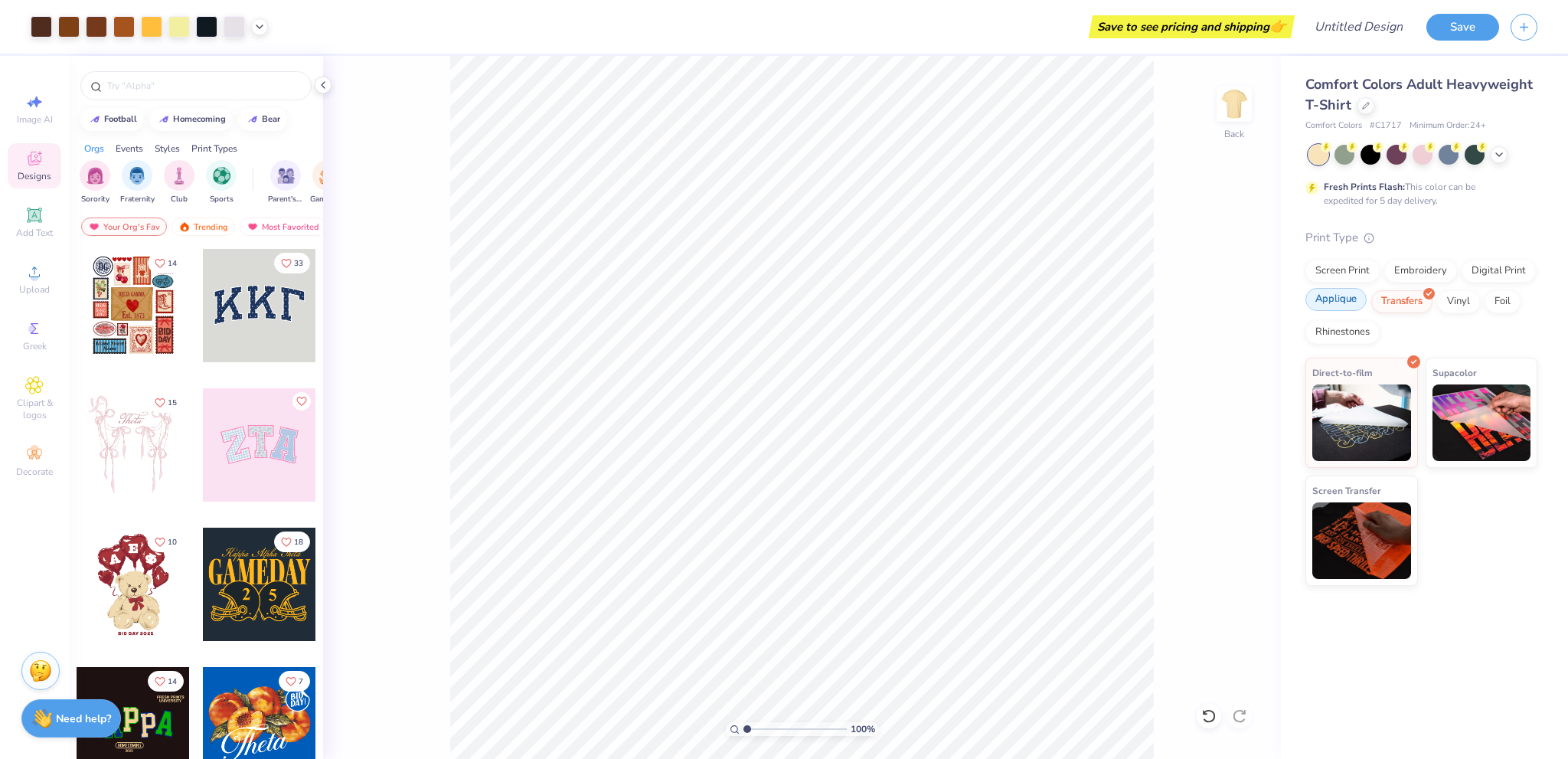
click at [1348, 296] on div "Applique" at bounding box center [1336, 300] width 61 height 23
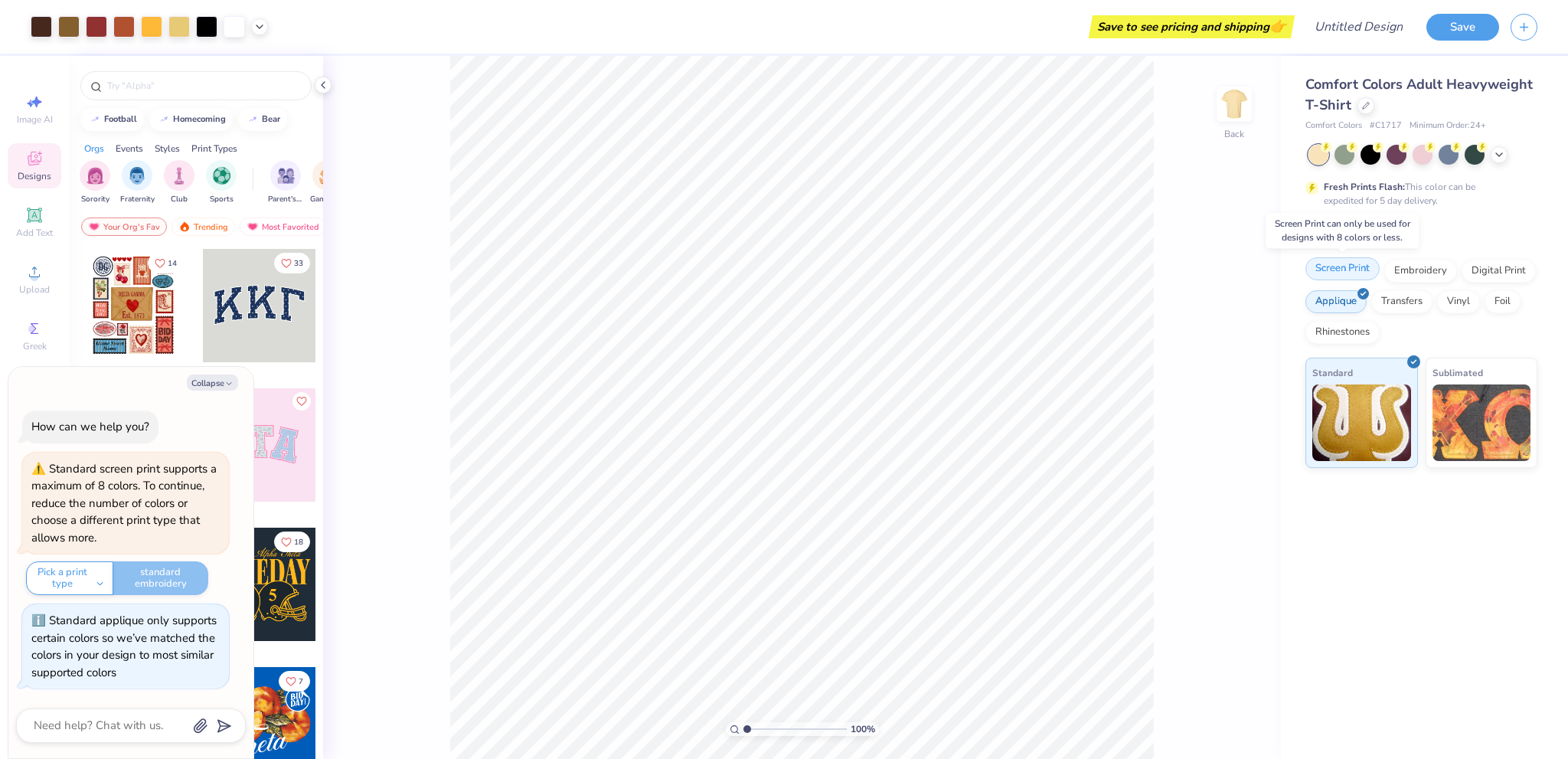
click at [1344, 276] on div "Screen Print" at bounding box center [1343, 269] width 74 height 23
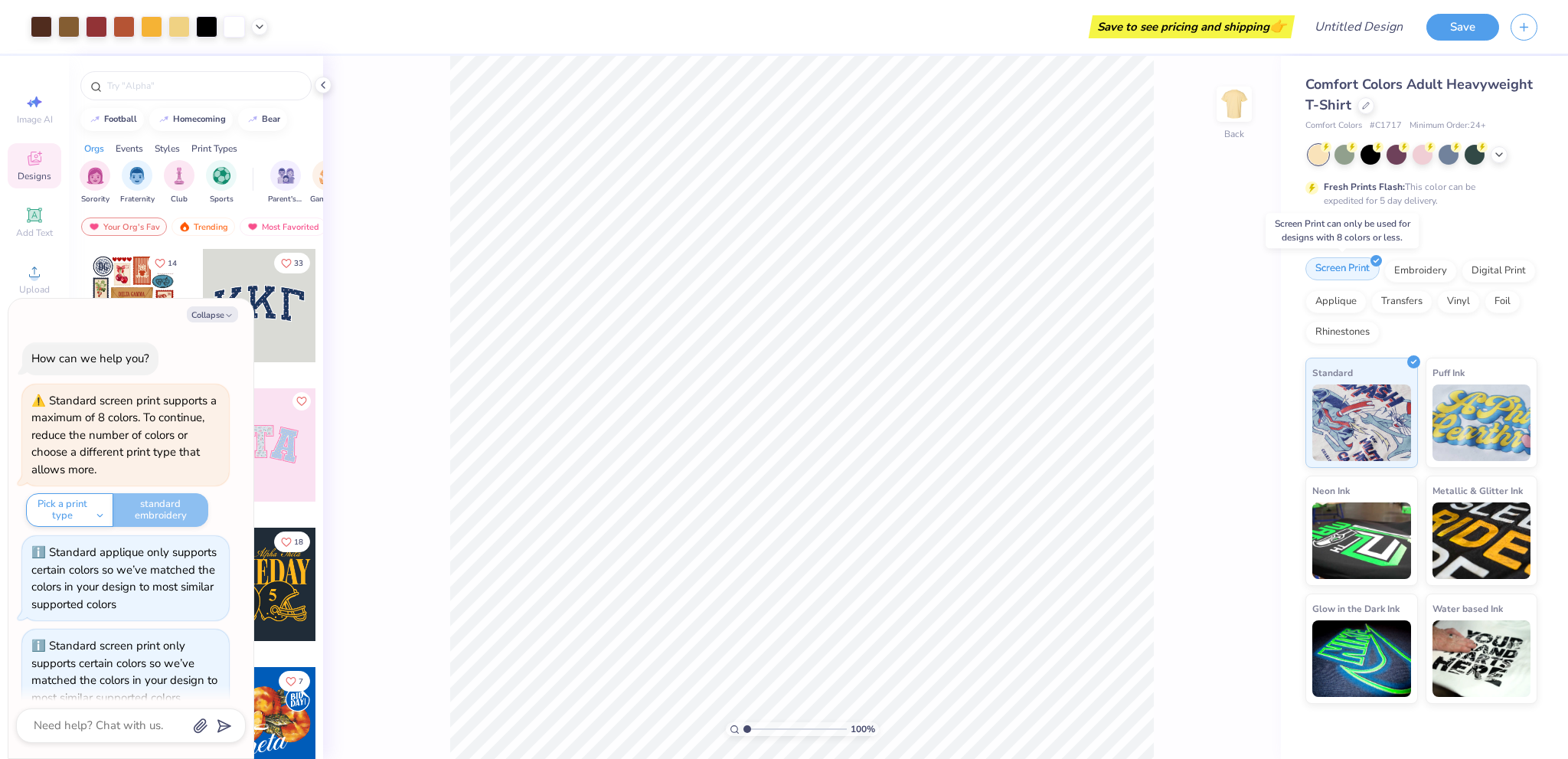
scroll to position [175, 0]
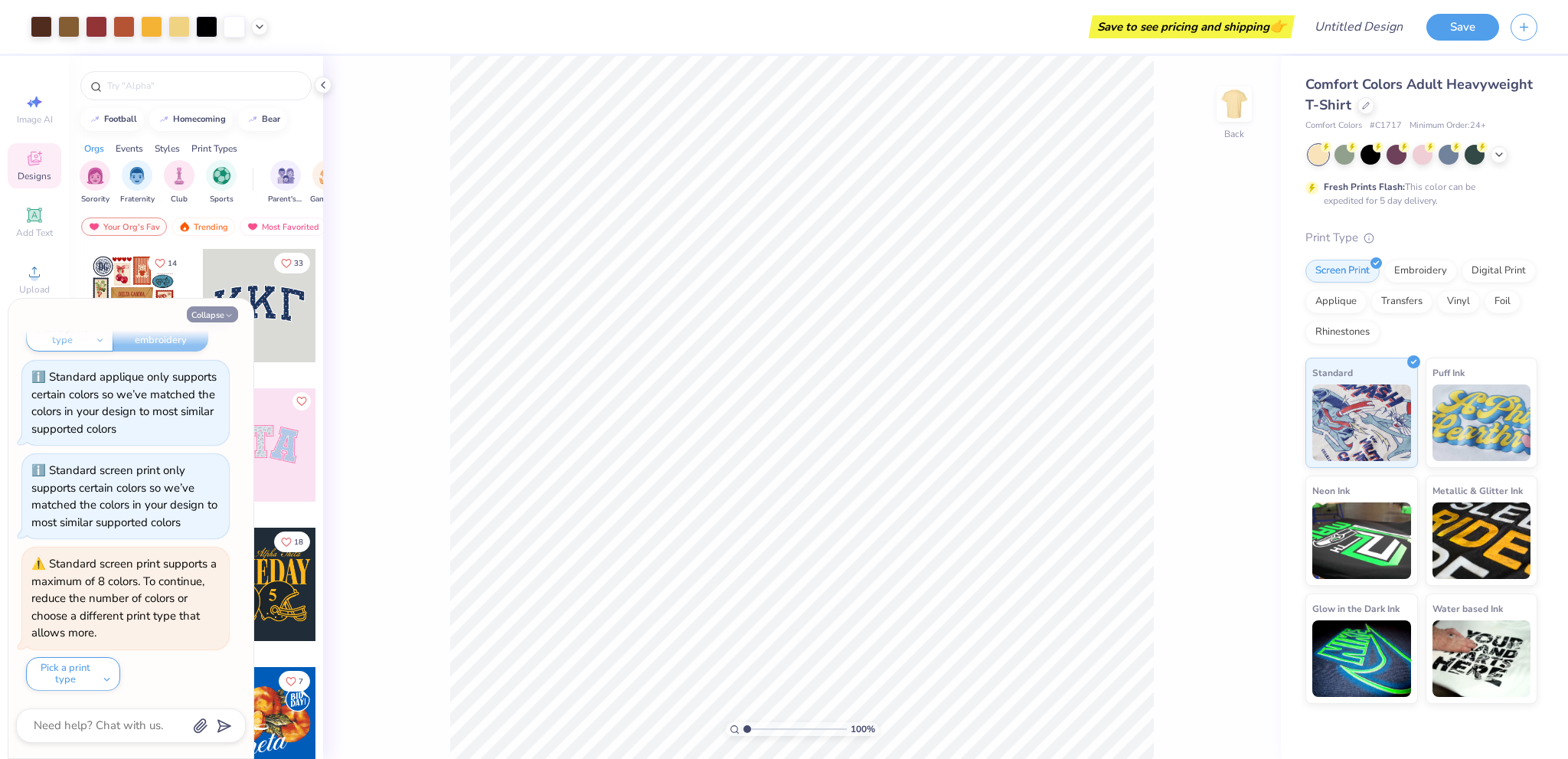
click at [214, 314] on button "Collapse" at bounding box center [212, 314] width 51 height 16
type textarea "x"
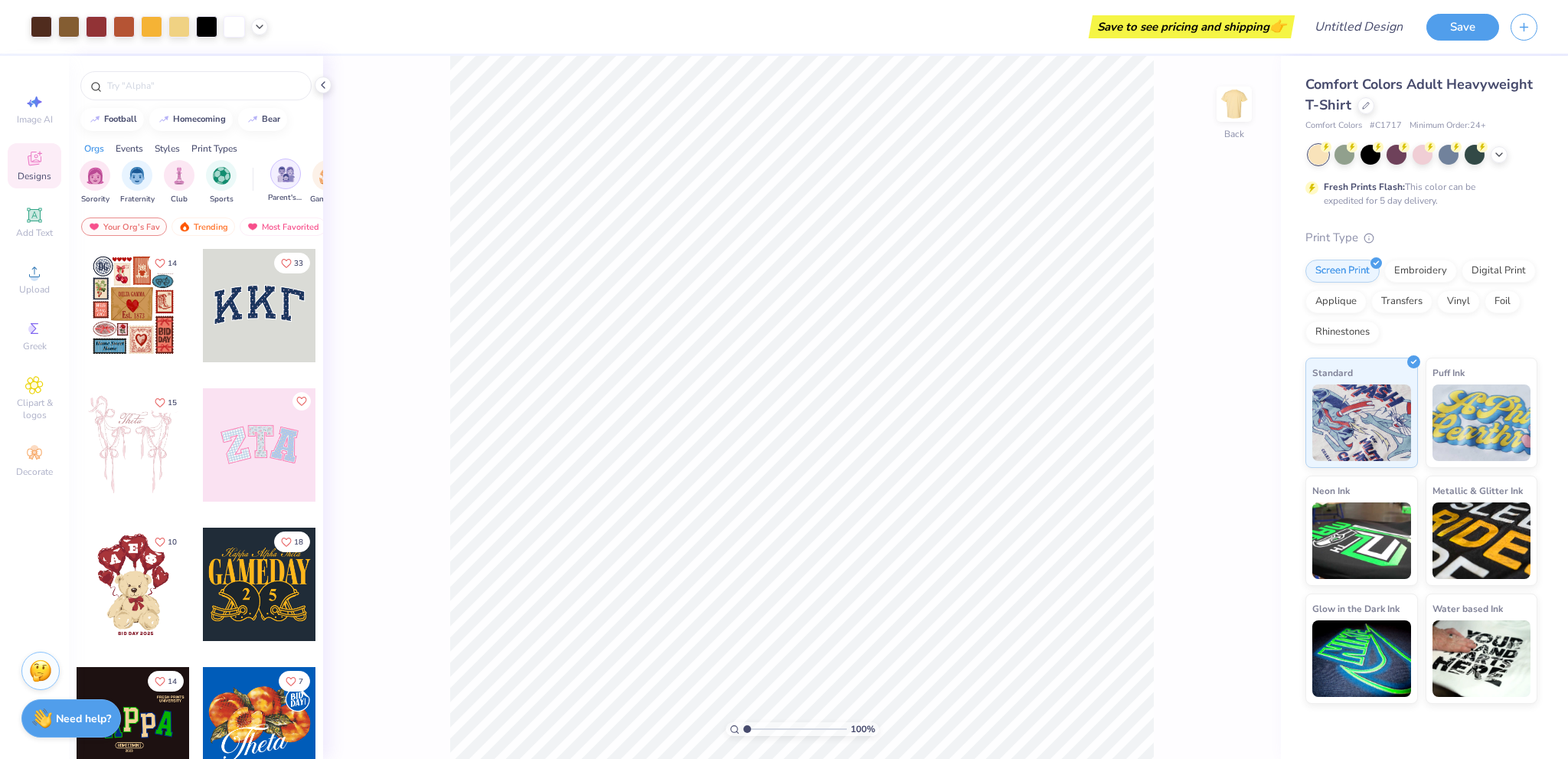
click at [293, 178] on img "filter for Parent's Weekend" at bounding box center [286, 174] width 18 height 18
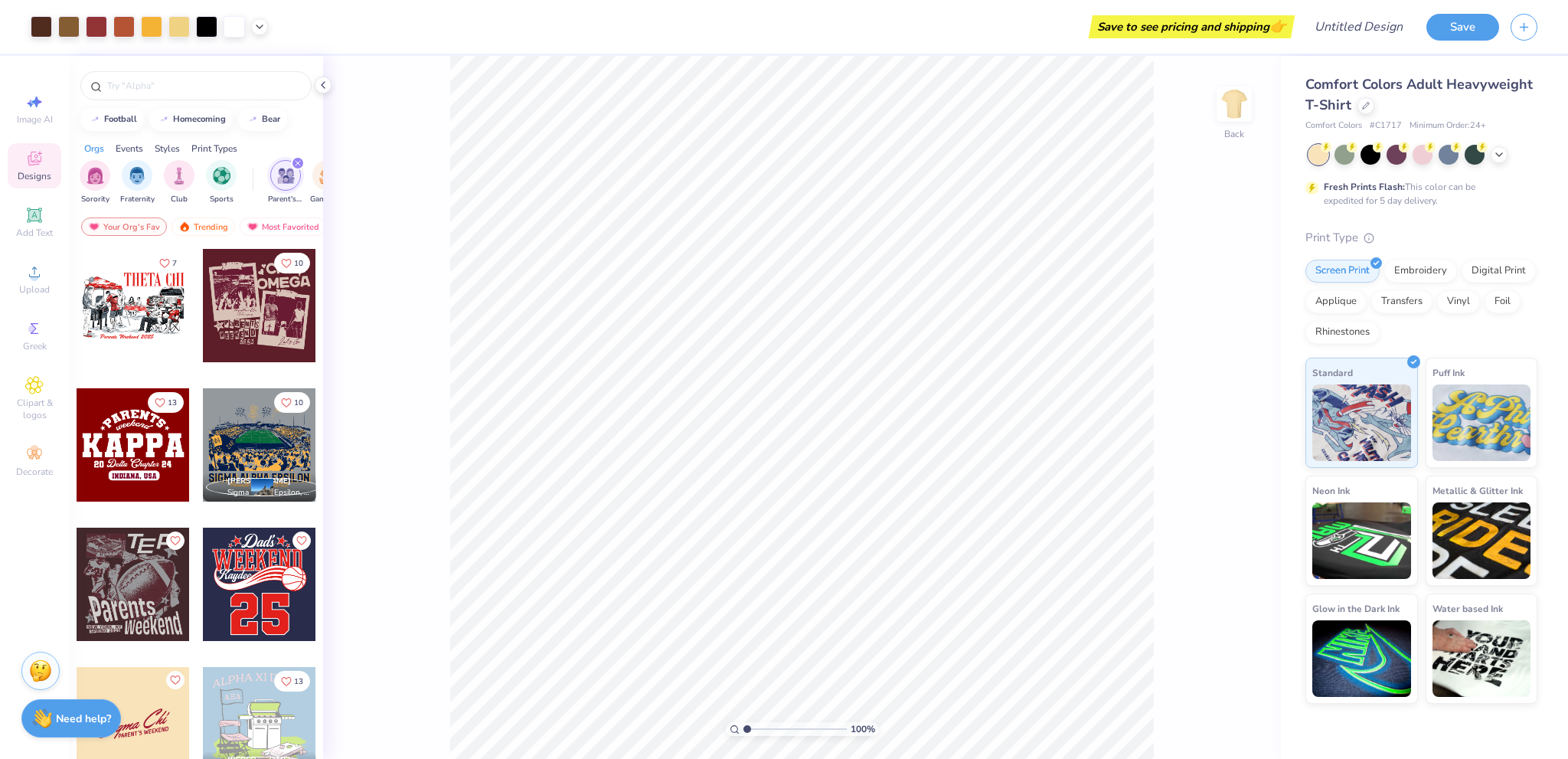
click at [302, 161] on div "filter for Parent's Weekend" at bounding box center [298, 163] width 14 height 14
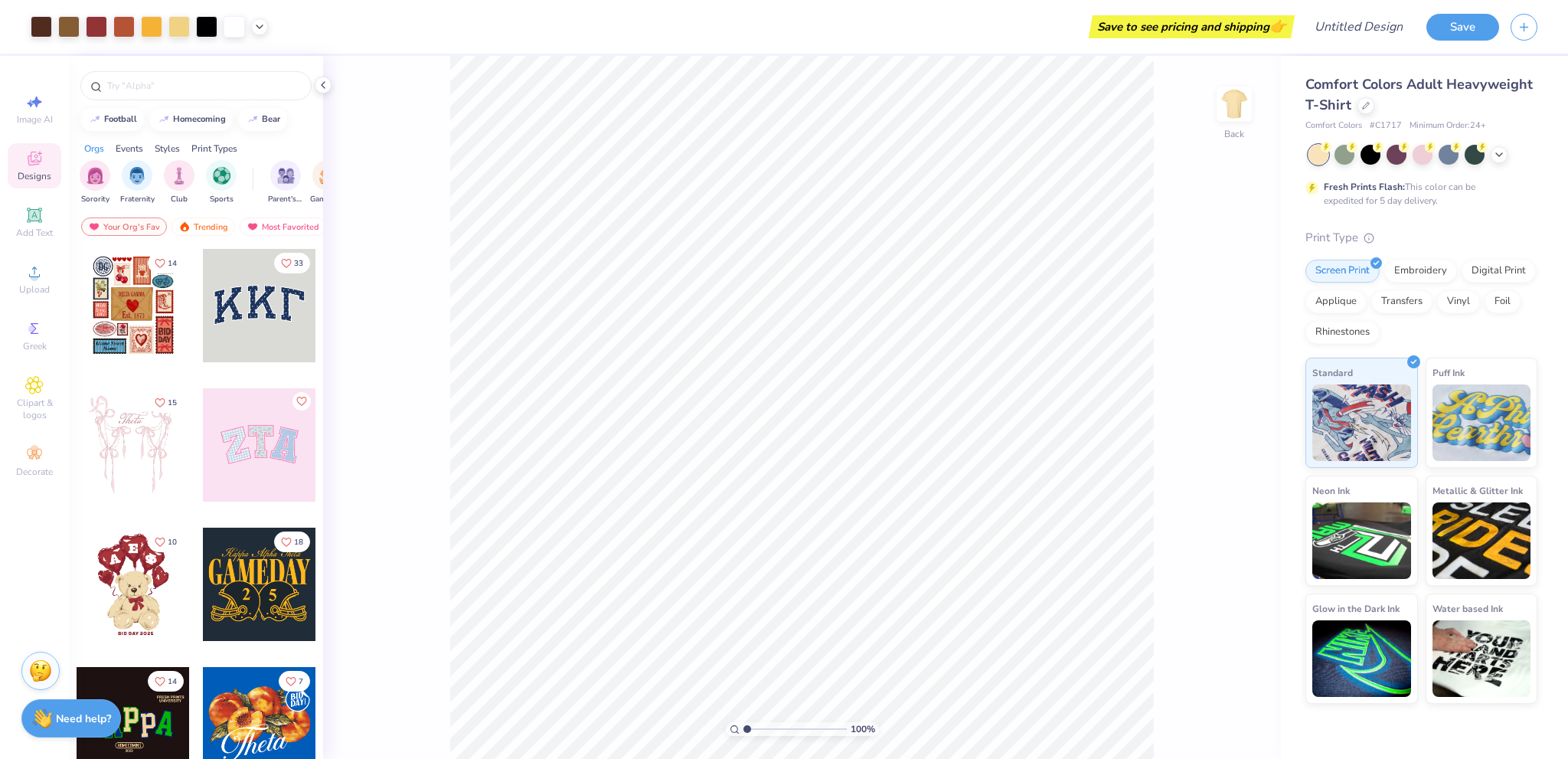
drag, startPoint x: 283, startPoint y: 195, endPoint x: 196, endPoint y: 198, distance: 87.1
click at [198, 198] on div "Sorority Fraternity Club Sports Parent's Weekend Game Day Rush & Bid PR & Gener…" at bounding box center [195, 184] width 254 height 57
click at [127, 148] on div "Events" at bounding box center [130, 149] width 28 height 14
click at [168, 148] on div "Styles" at bounding box center [167, 149] width 25 height 14
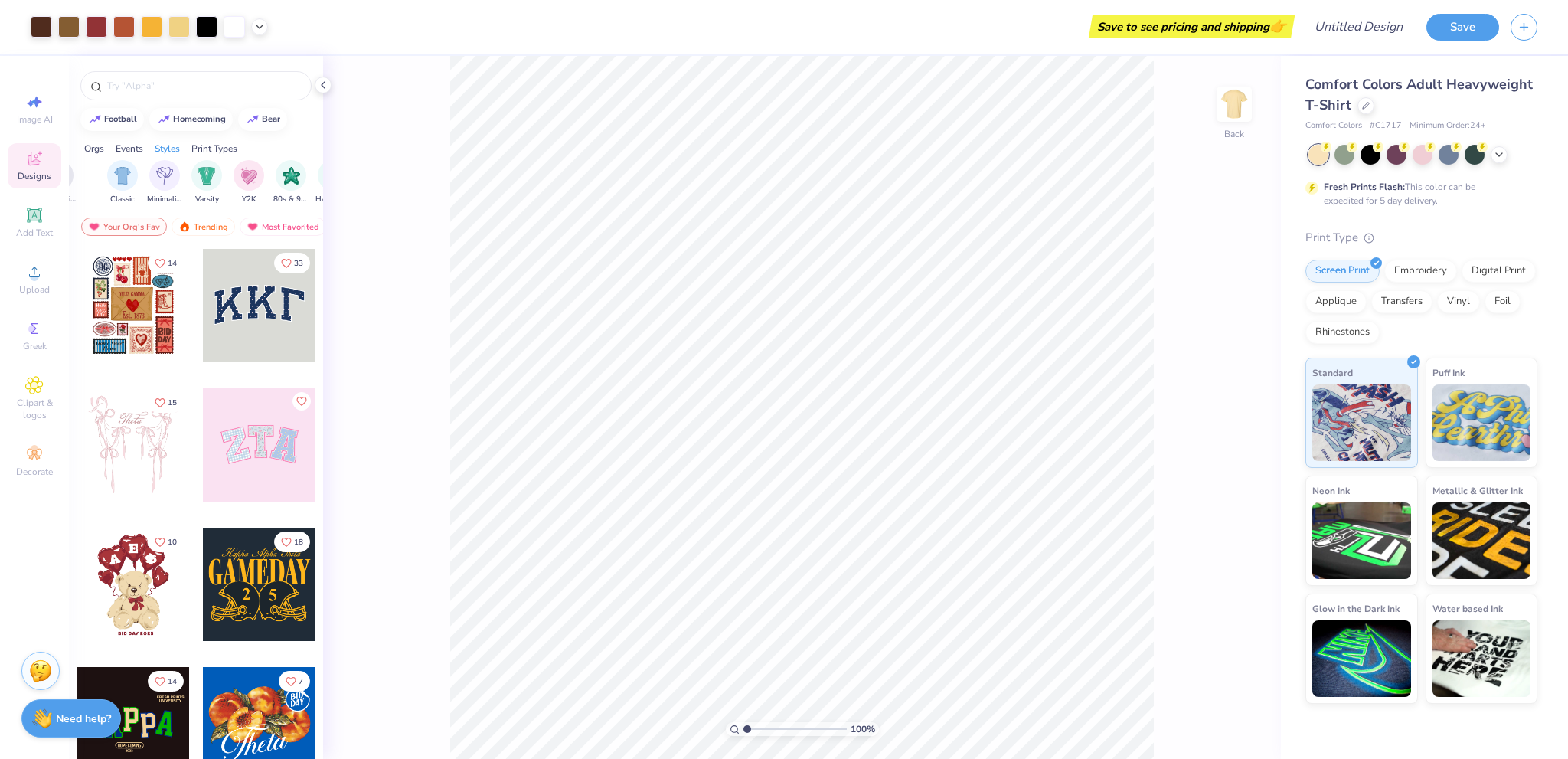
scroll to position [0, 803]
click at [83, 177] on div "filter for Classic" at bounding box center [95, 174] width 31 height 31
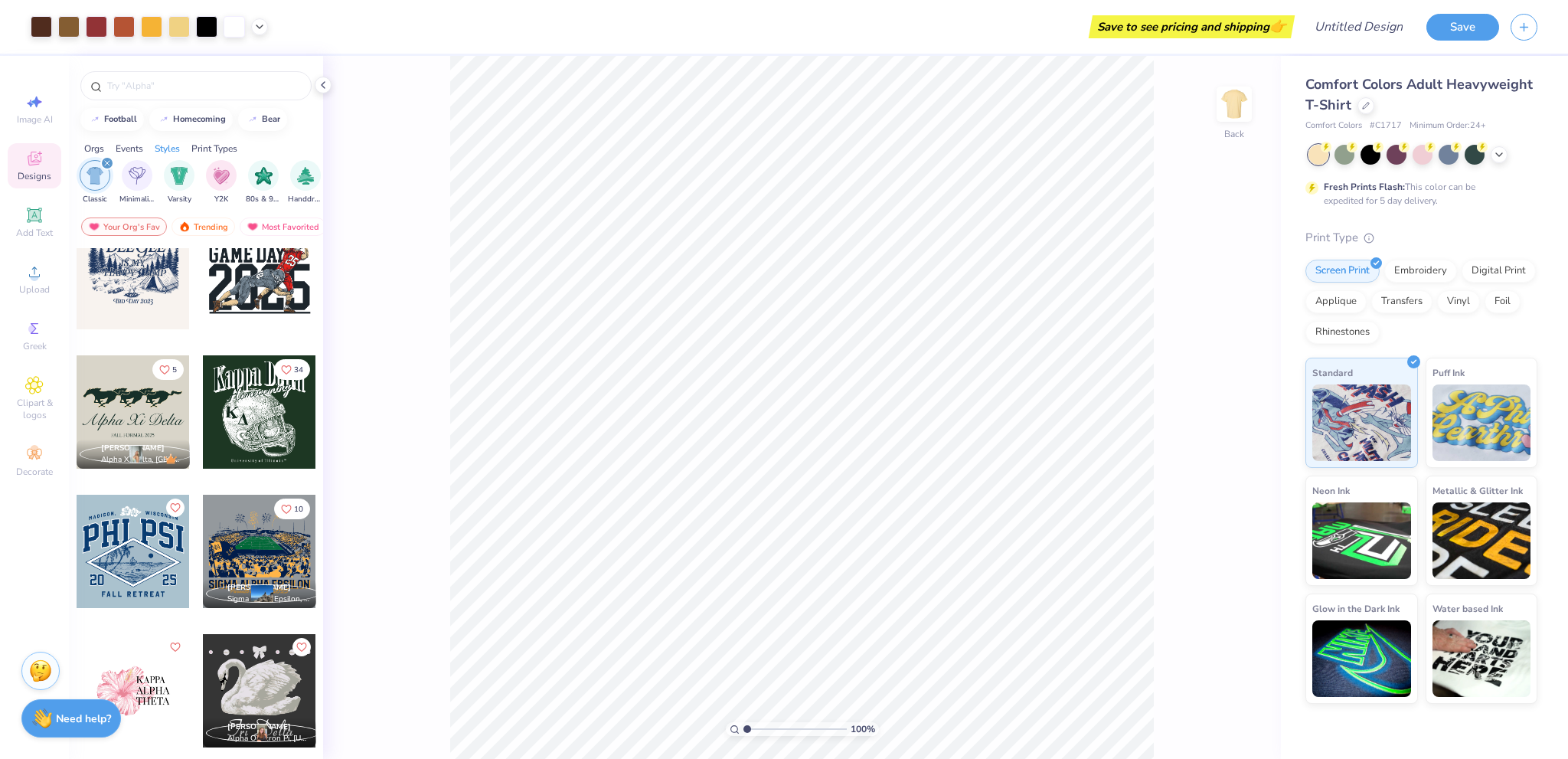
scroll to position [613, 0]
